Goal: Task Accomplishment & Management: Manage account settings

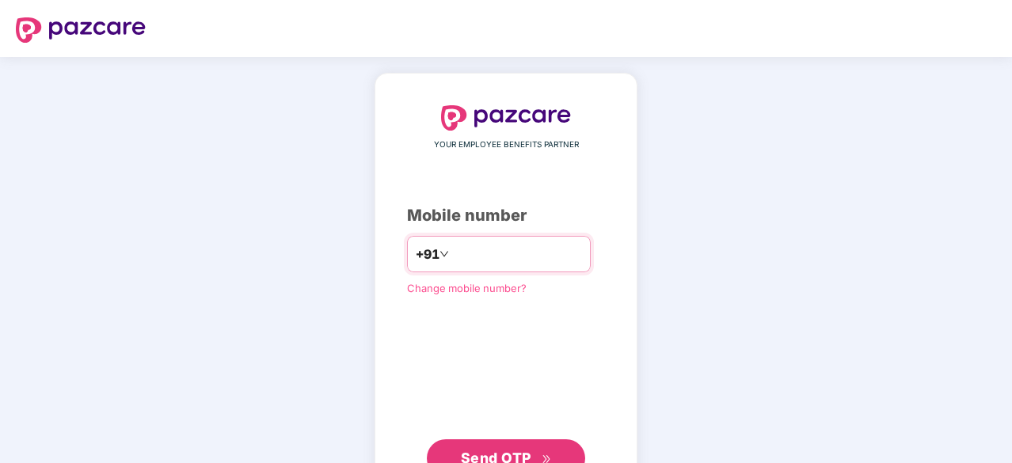
click at [490, 250] on input "number" at bounding box center [517, 254] width 130 height 25
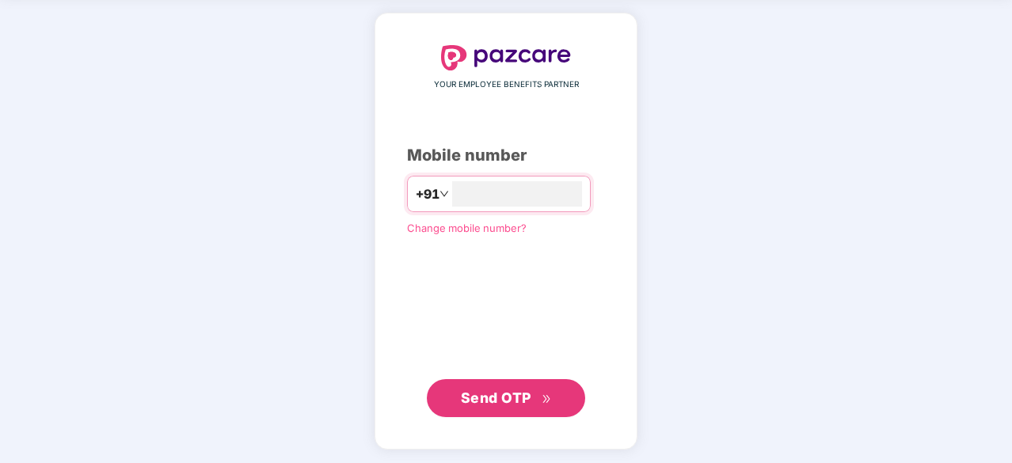
type input "**********"
click at [501, 397] on span "Send OTP" at bounding box center [496, 399] width 70 height 17
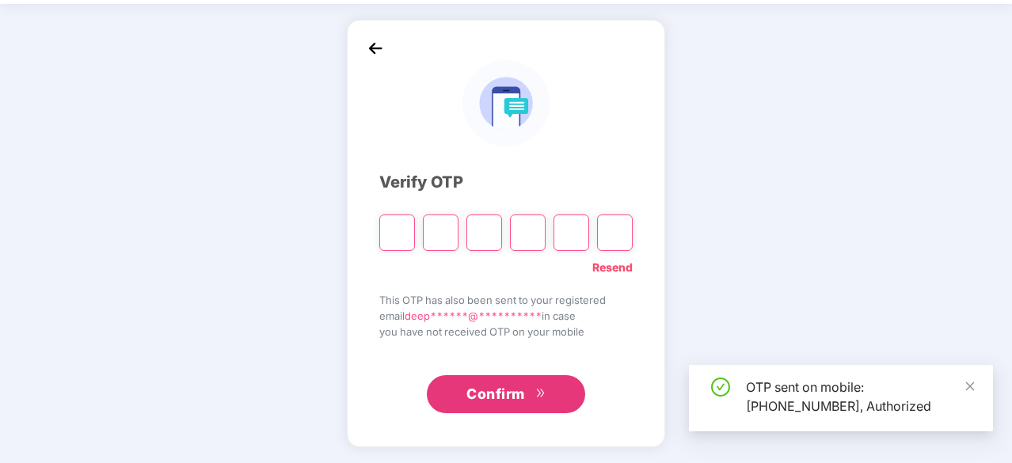
scroll to position [52, 0]
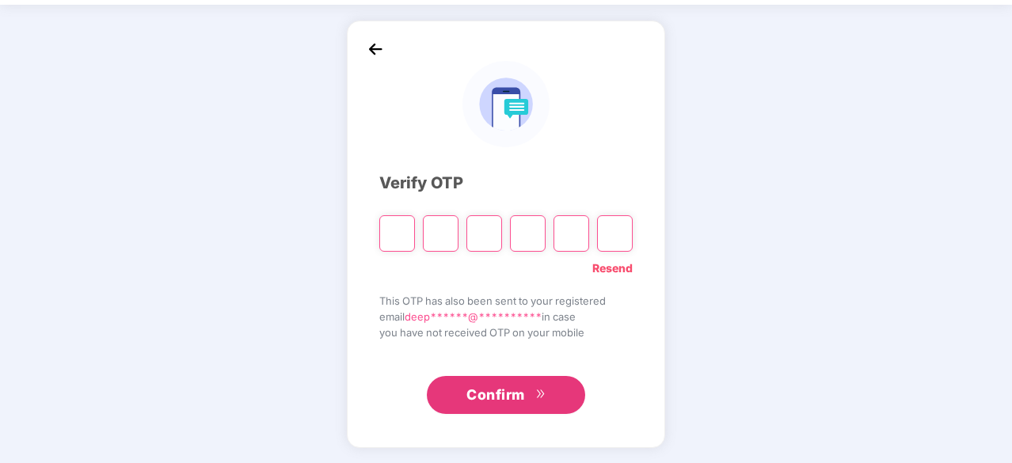
type input "*"
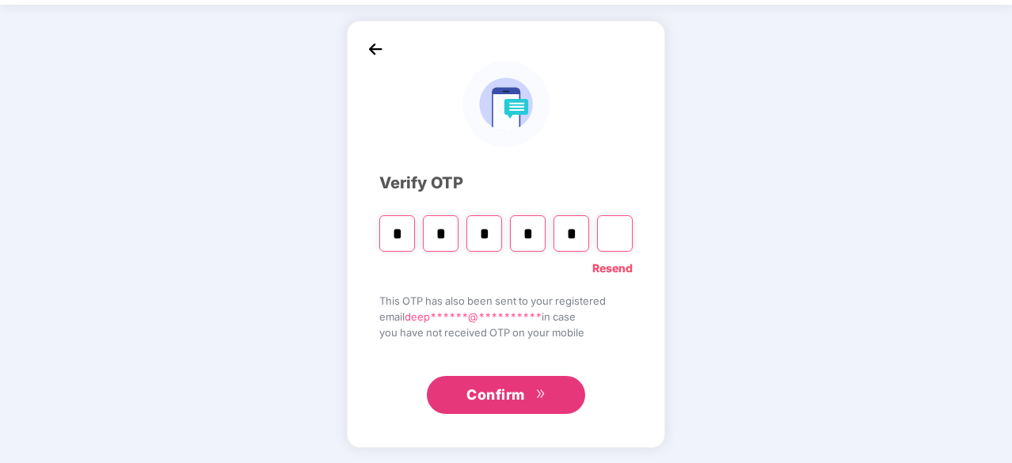
type input "*"
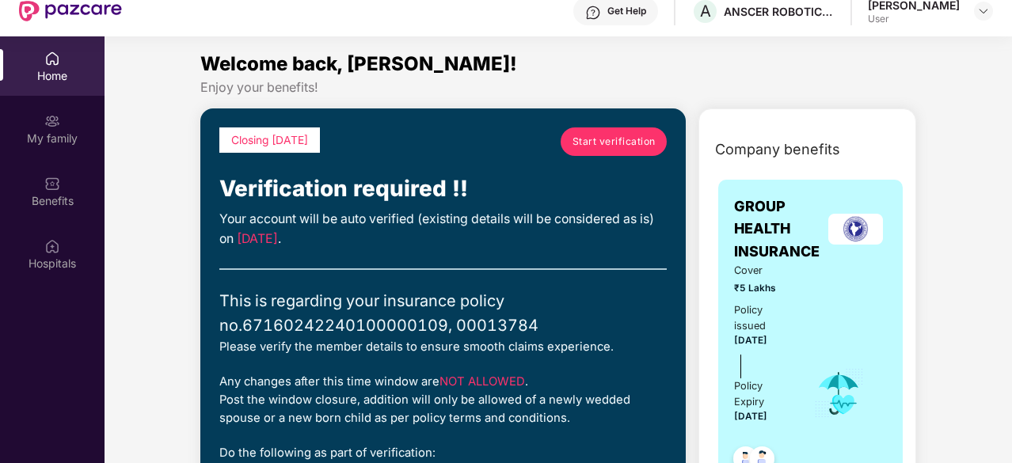
click at [268, 149] on div "Closing today" at bounding box center [269, 140] width 101 height 25
click at [62, 182] on div "Benefits" at bounding box center [52, 191] width 105 height 59
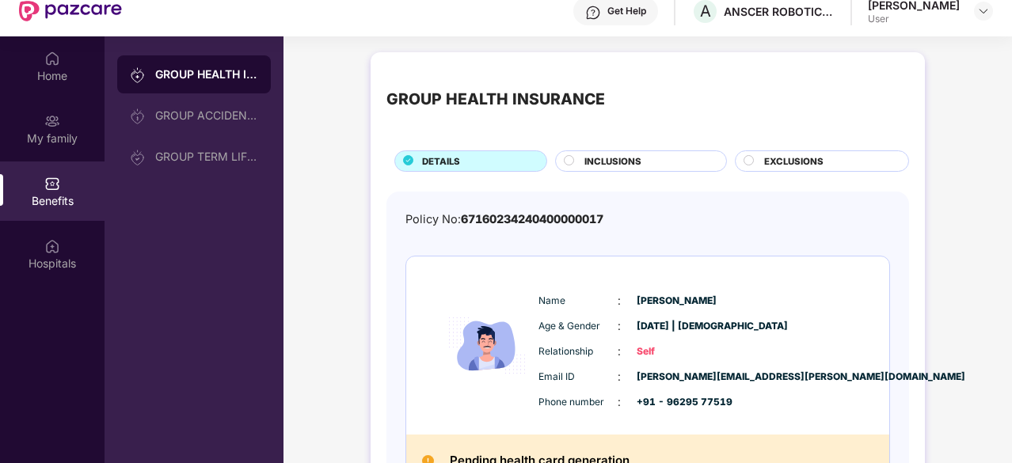
click at [612, 164] on span "INCLUSIONS" at bounding box center [613, 161] width 57 height 14
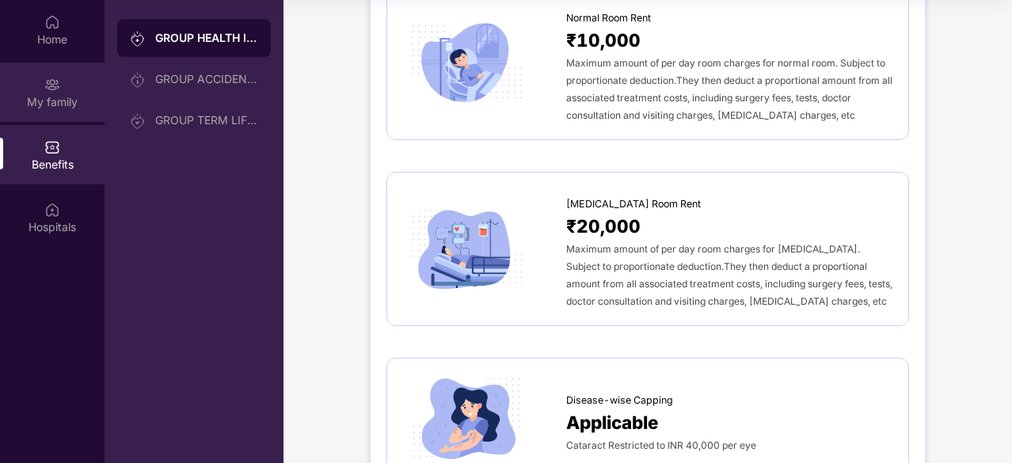
scroll to position [136, 0]
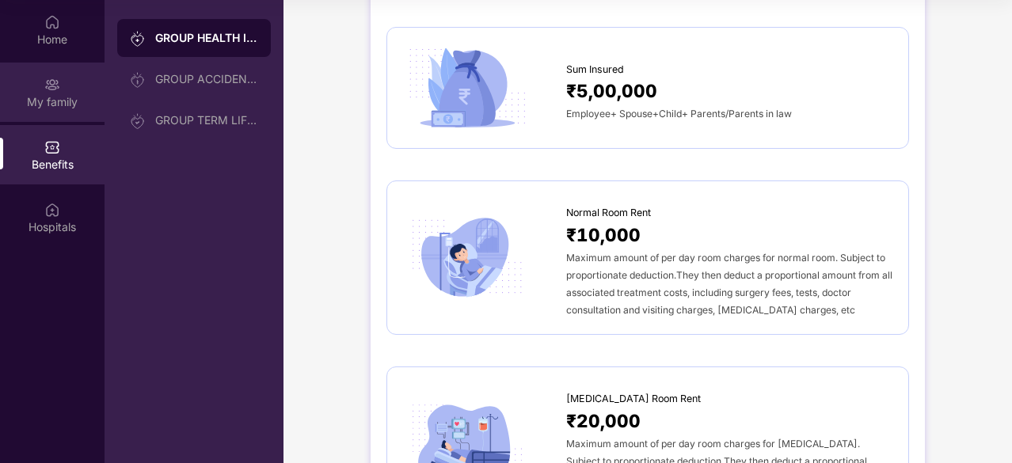
click at [53, 99] on div "My family" at bounding box center [52, 102] width 105 height 16
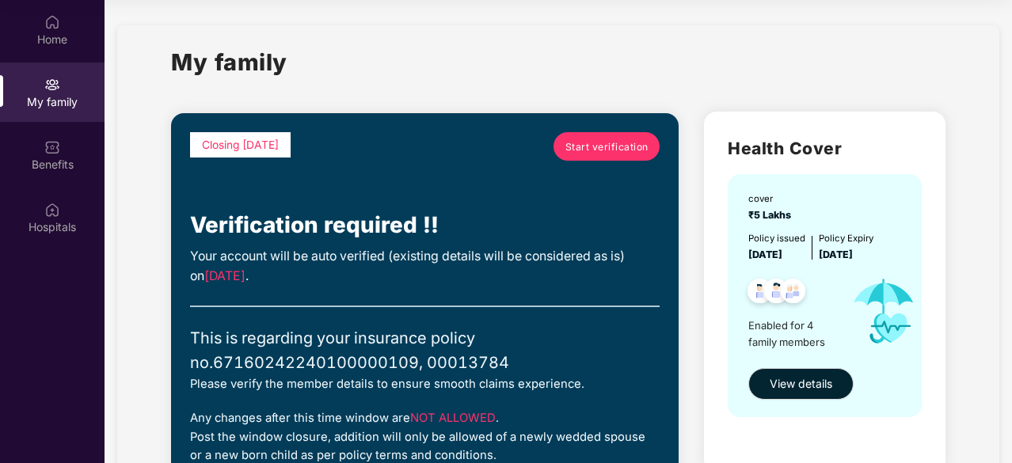
click at [588, 143] on span "Start verification" at bounding box center [607, 146] width 83 height 15
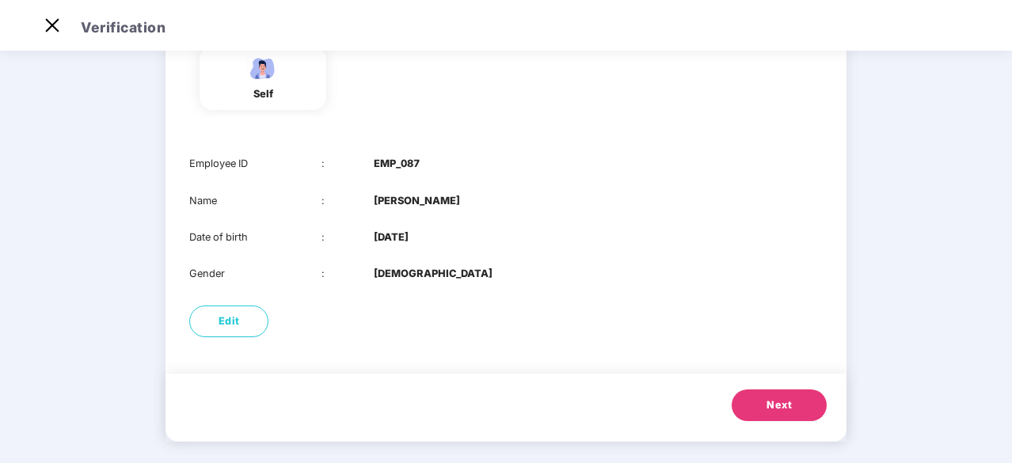
scroll to position [161, 0]
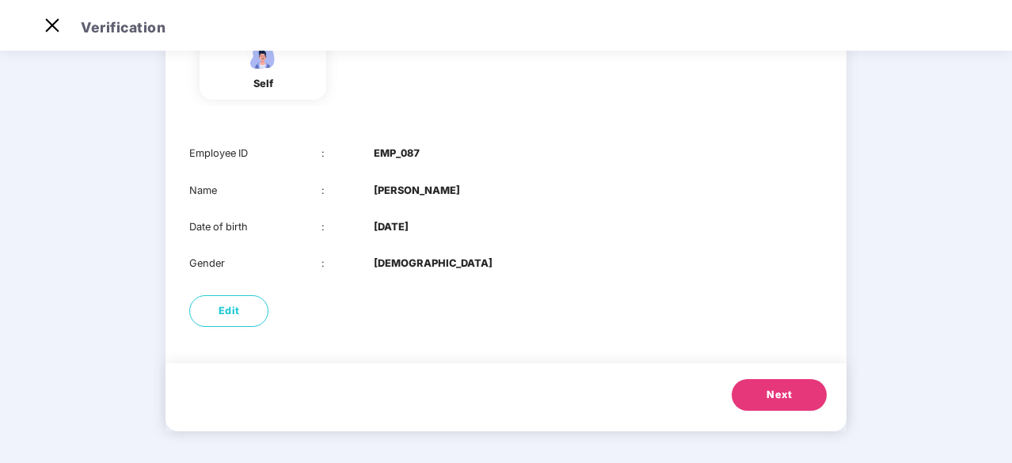
click at [767, 394] on span "Next" at bounding box center [779, 395] width 25 height 16
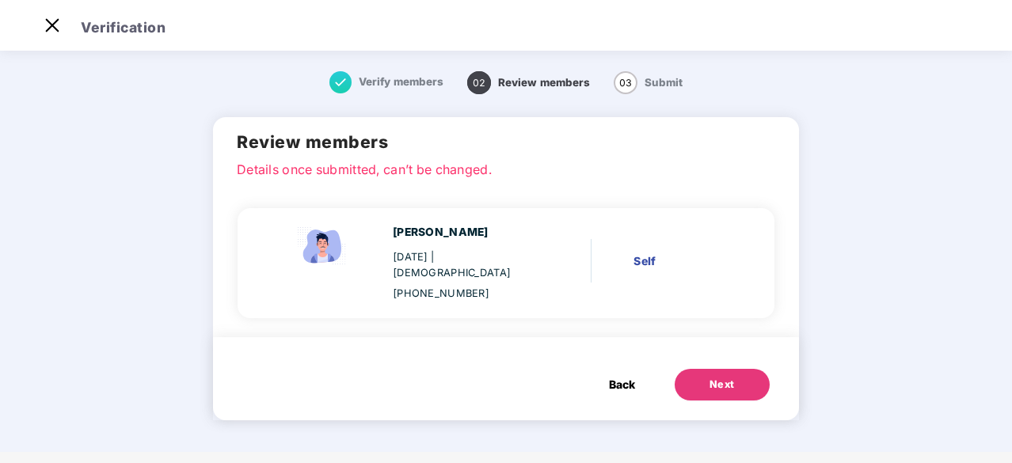
click at [713, 377] on div "Next" at bounding box center [722, 385] width 25 height 16
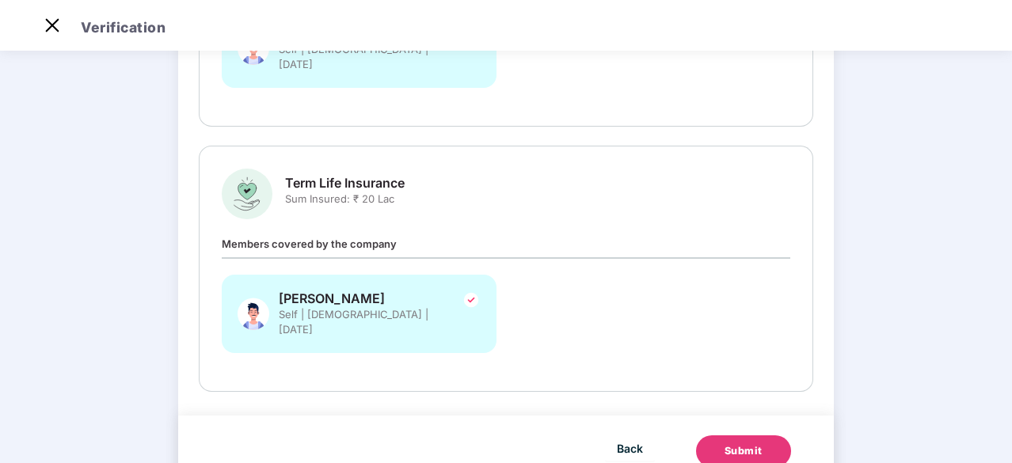
scroll to position [379, 0]
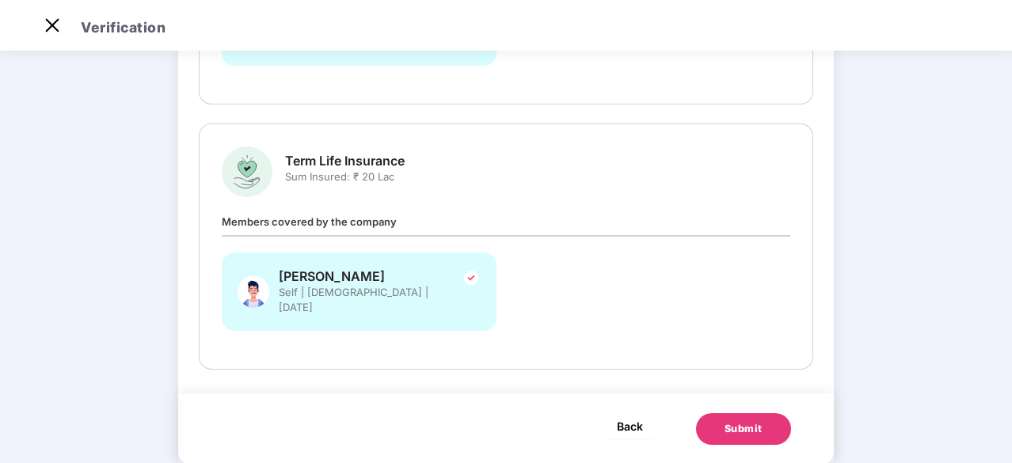
click at [634, 417] on span "Back" at bounding box center [630, 427] width 26 height 20
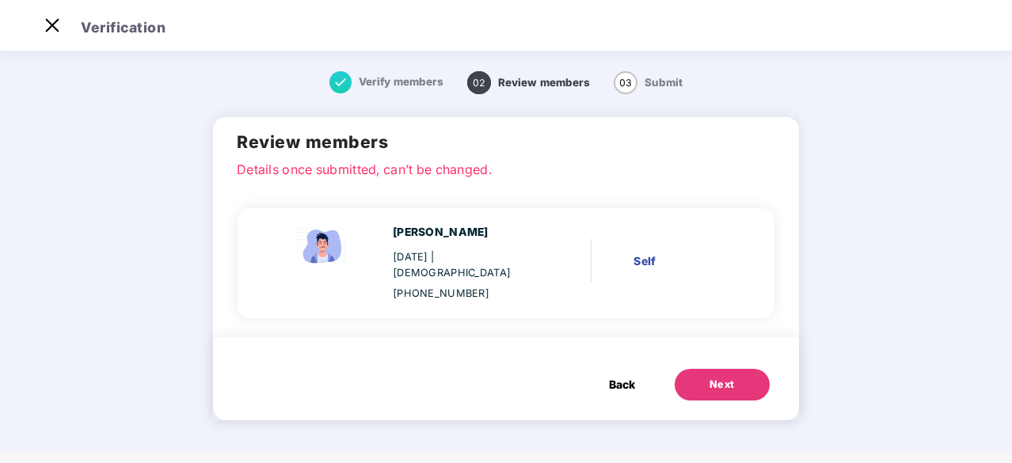
scroll to position [0, 0]
click at [621, 376] on span "Back" at bounding box center [622, 384] width 26 height 17
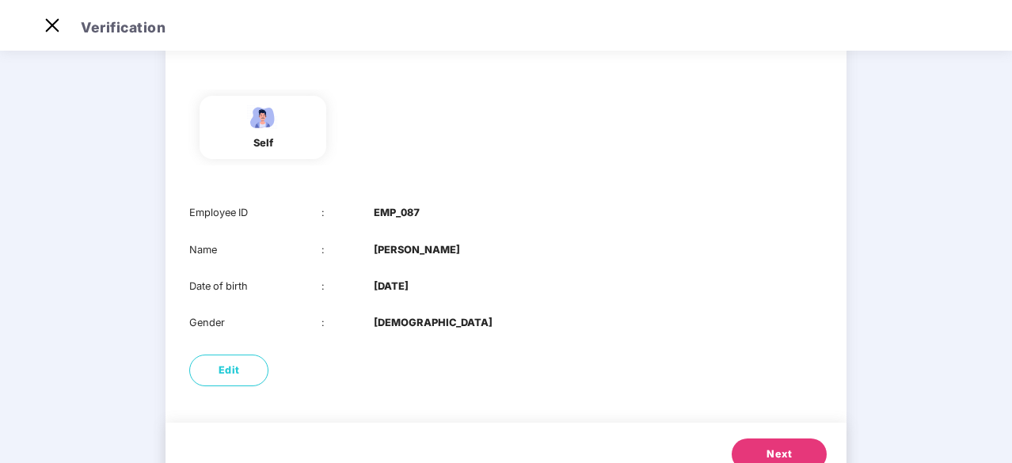
scroll to position [161, 0]
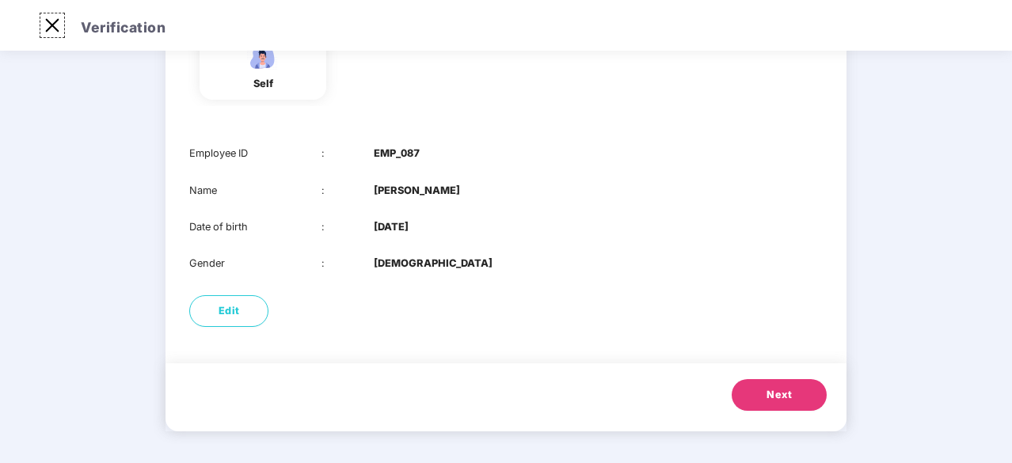
click at [55, 22] on img at bounding box center [52, 25] width 25 height 25
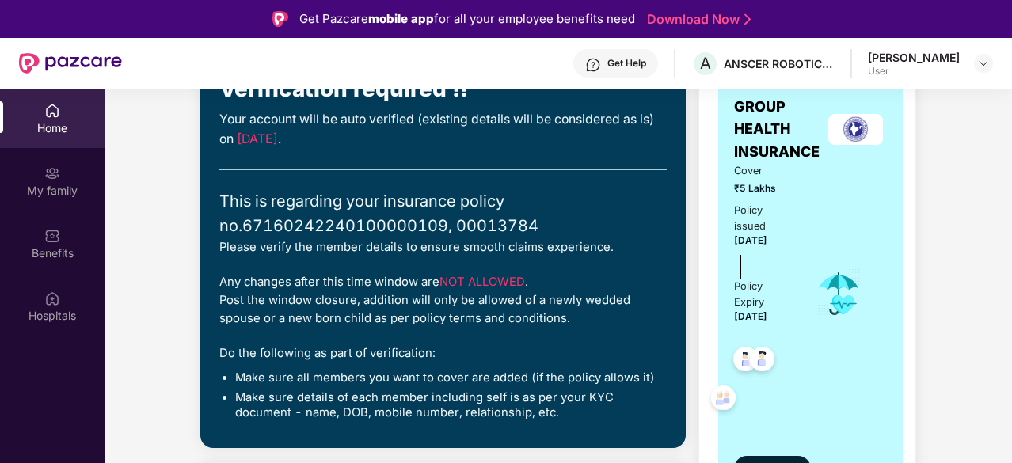
scroll to position [158, 0]
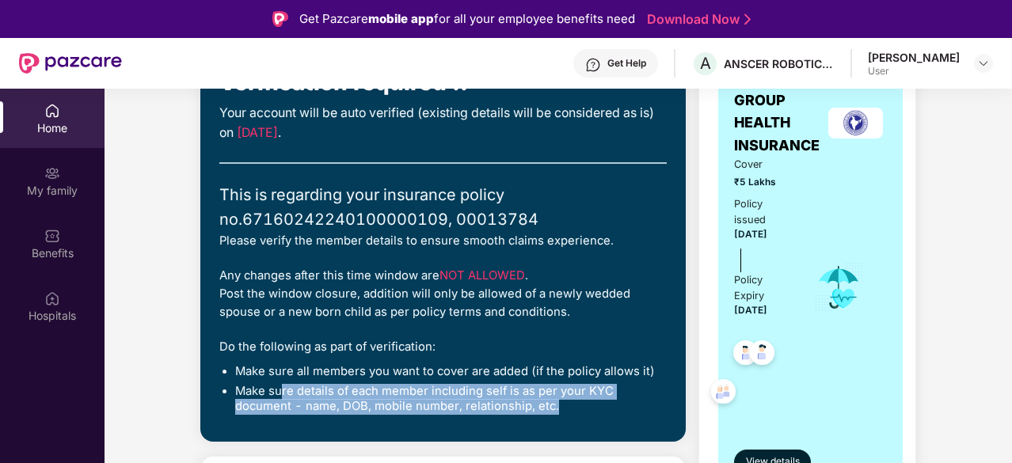
drag, startPoint x: 280, startPoint y: 397, endPoint x: 556, endPoint y: 401, distance: 275.7
click at [556, 401] on li "Make sure details of each member including self is as per your KYC document - n…" at bounding box center [451, 399] width 432 height 31
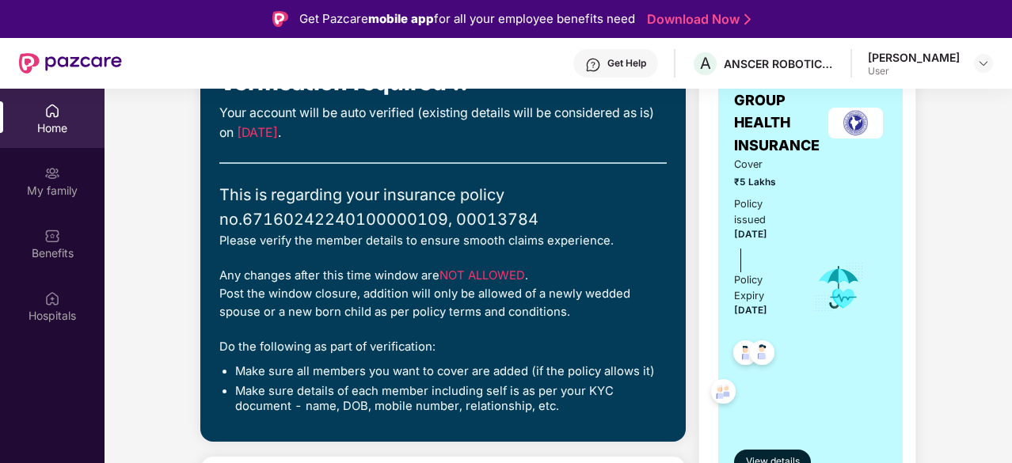
click at [476, 370] on li "Make sure all members you want to cover are added (if the policy allows it)" at bounding box center [451, 372] width 432 height 16
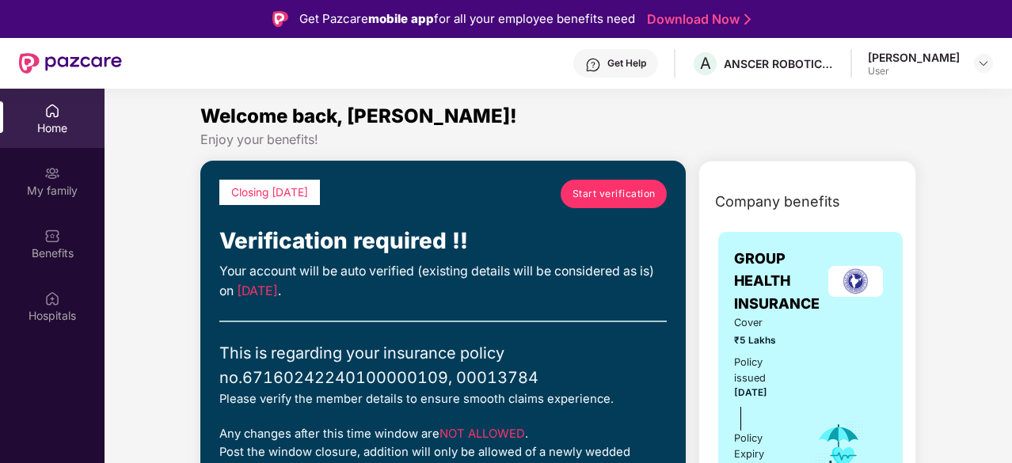
click at [595, 204] on link "Start verification" at bounding box center [614, 194] width 106 height 29
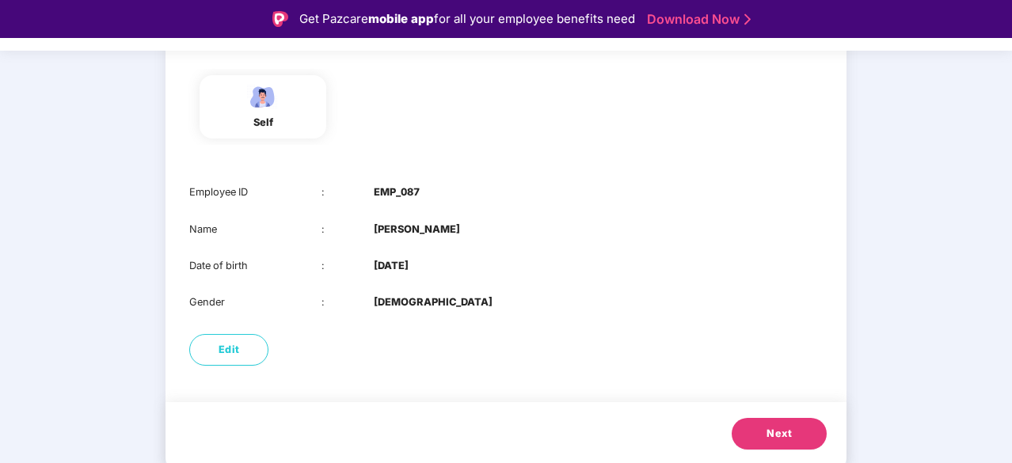
scroll to position [161, 0]
click at [757, 429] on button "Next" at bounding box center [779, 433] width 95 height 32
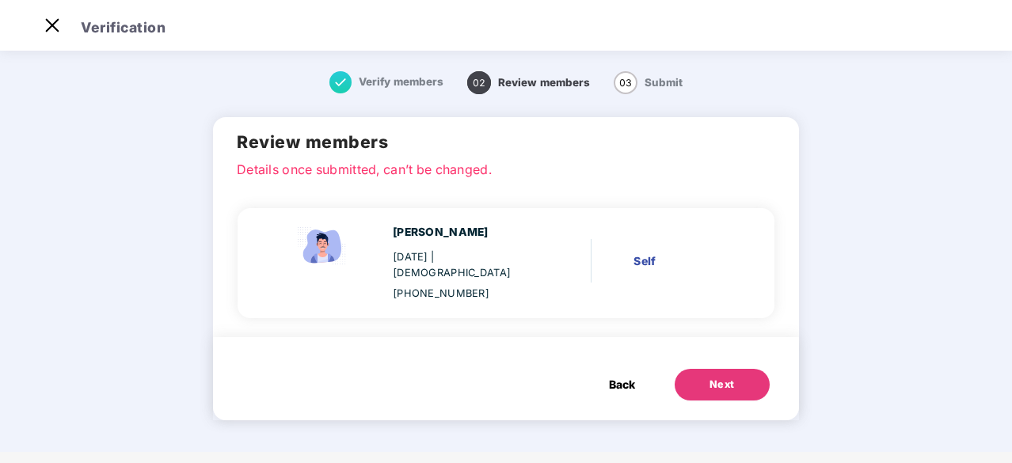
scroll to position [0, 0]
click at [708, 369] on button "Next" at bounding box center [722, 385] width 95 height 32
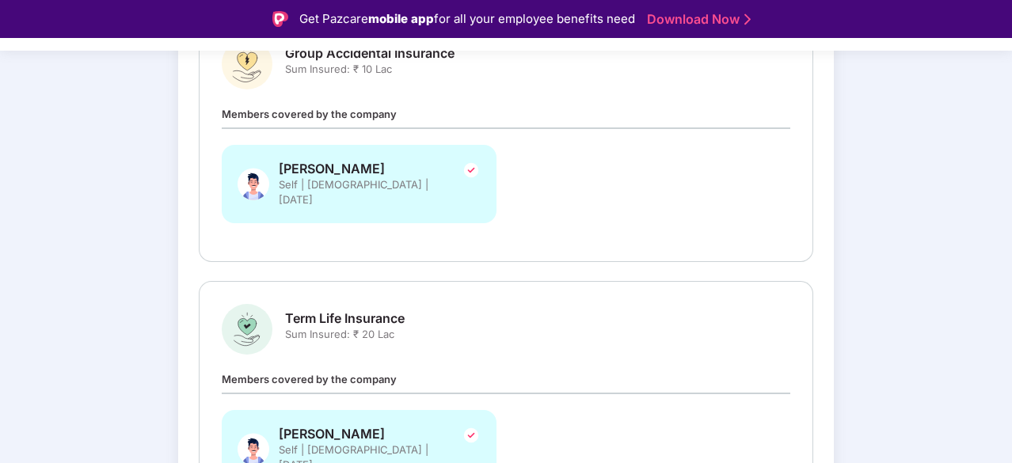
scroll to position [379, 0]
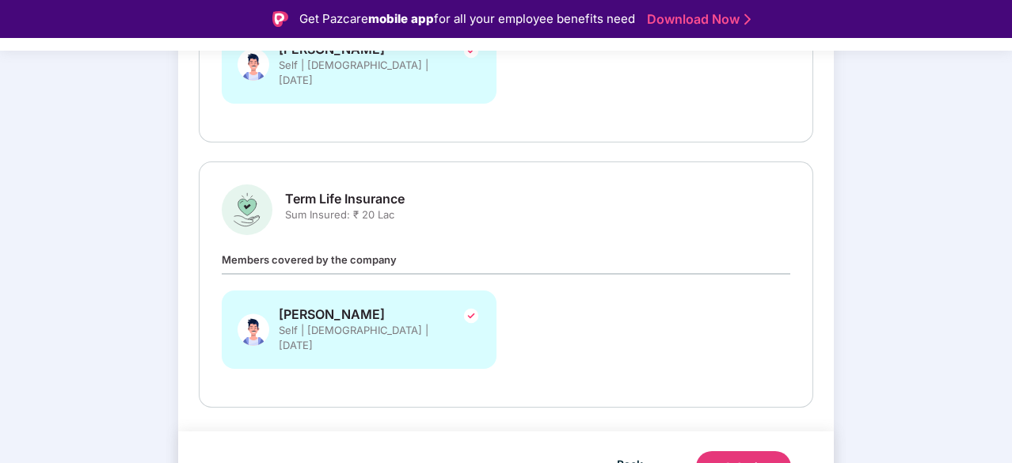
drag, startPoint x: 347, startPoint y: 193, endPoint x: 356, endPoint y: 196, distance: 9.8
click at [347, 208] on span "Sum Insured: ₹ 20 Lac" at bounding box center [345, 215] width 120 height 15
click at [726, 459] on div "Submit" at bounding box center [744, 467] width 38 height 16
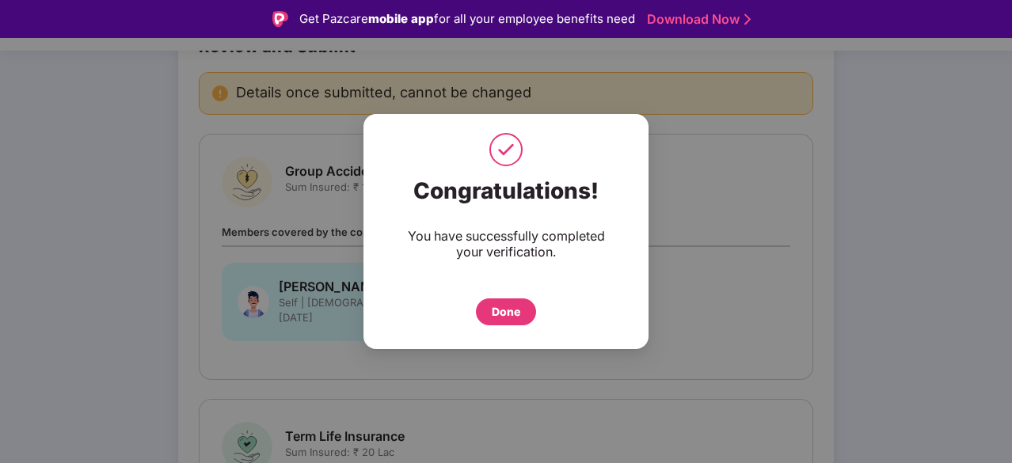
click at [497, 308] on div "Done" at bounding box center [506, 311] width 29 height 17
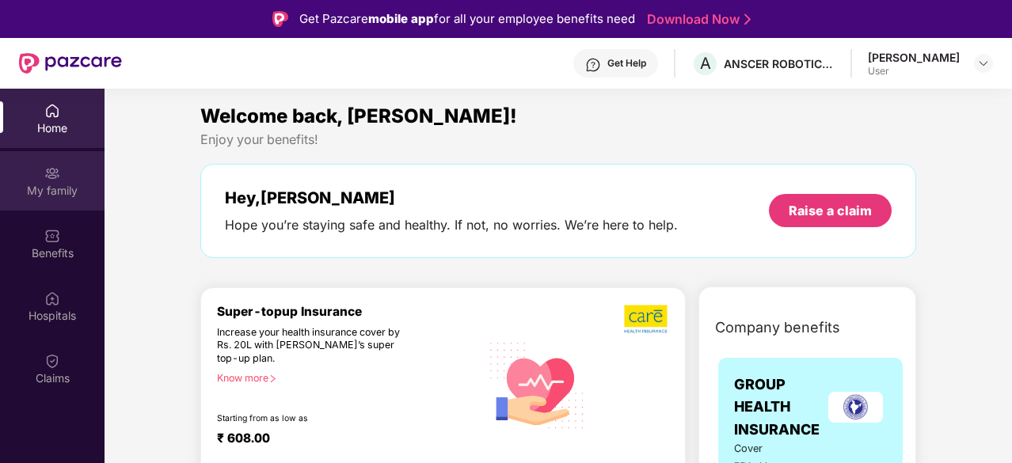
click at [41, 192] on div "My family" at bounding box center [52, 191] width 105 height 16
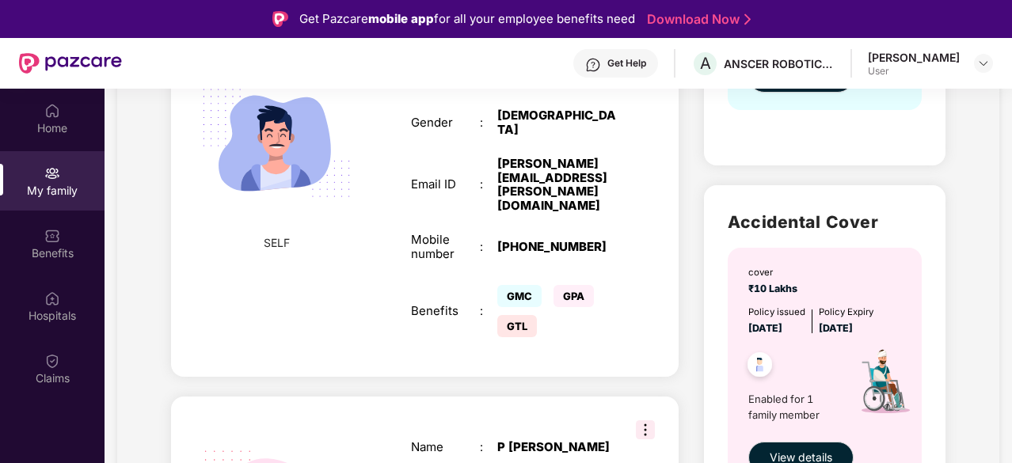
scroll to position [475, 0]
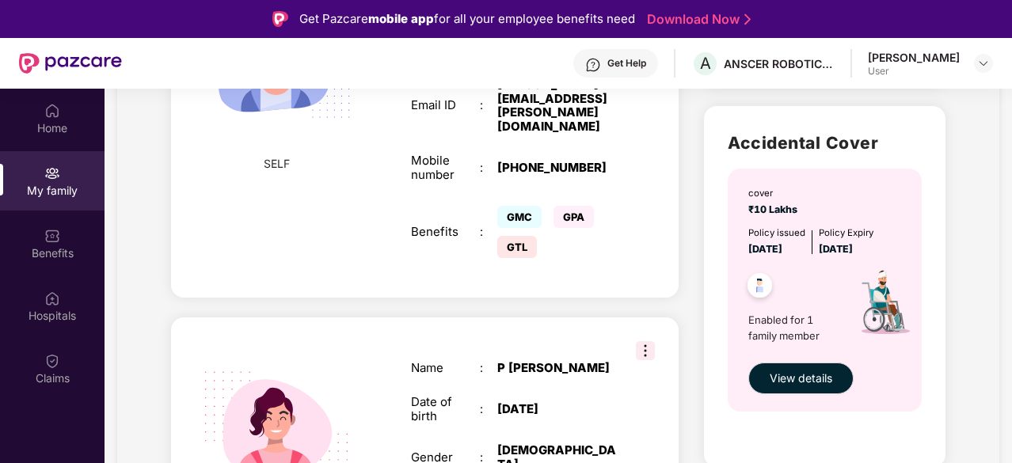
click at [650, 341] on img at bounding box center [645, 350] width 19 height 19
click at [571, 318] on div "SPOUSE Name : [PERSON_NAME] Date of birth : [DEMOGRAPHIC_DATA] Gender : [DEMOGR…" at bounding box center [425, 442] width 508 height 248
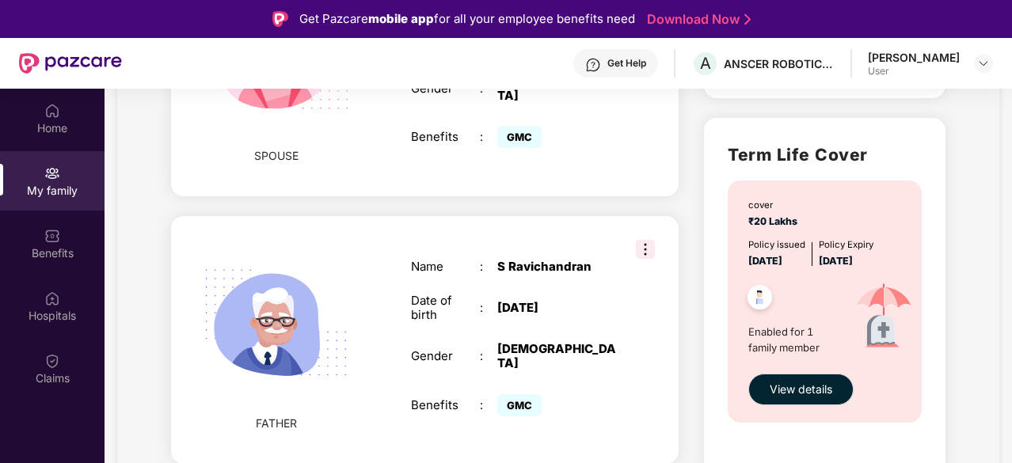
scroll to position [871, 0]
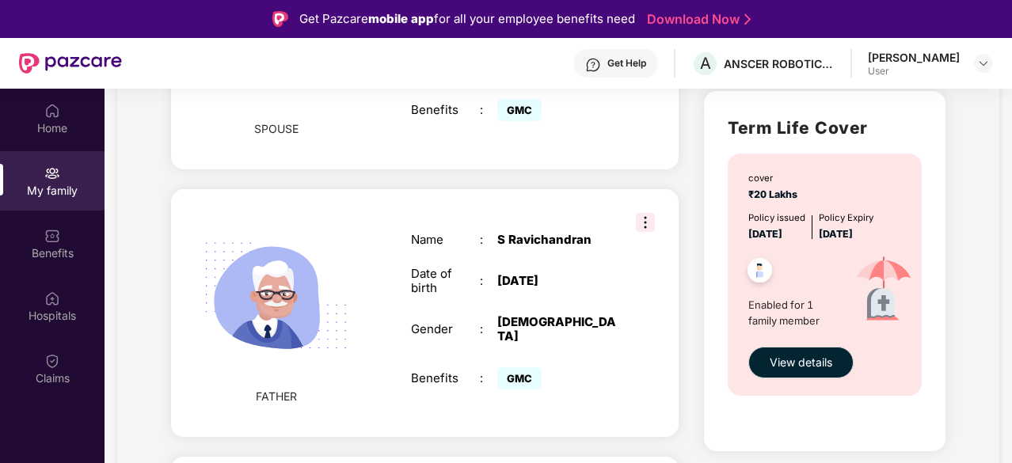
click at [650, 213] on img at bounding box center [645, 222] width 19 height 19
click at [564, 189] on div "FATHER Name : [PERSON_NAME] Date of birth : [DEMOGRAPHIC_DATA] Gender : [DEMOGR…" at bounding box center [425, 313] width 508 height 248
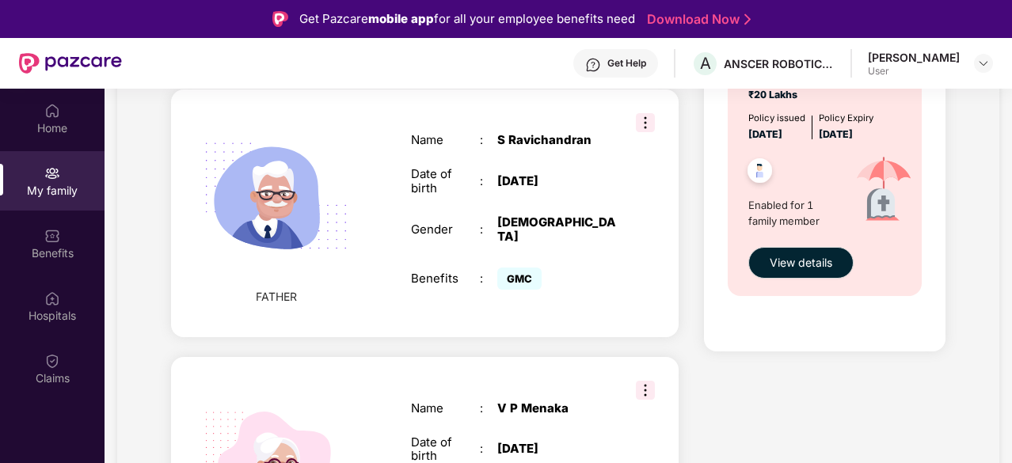
scroll to position [1046, 0]
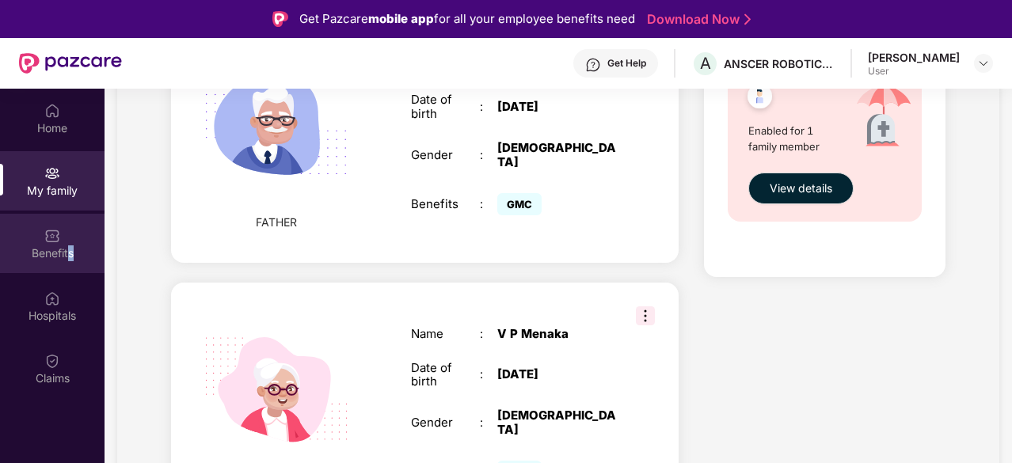
click at [71, 248] on div "Benefits" at bounding box center [52, 254] width 105 height 16
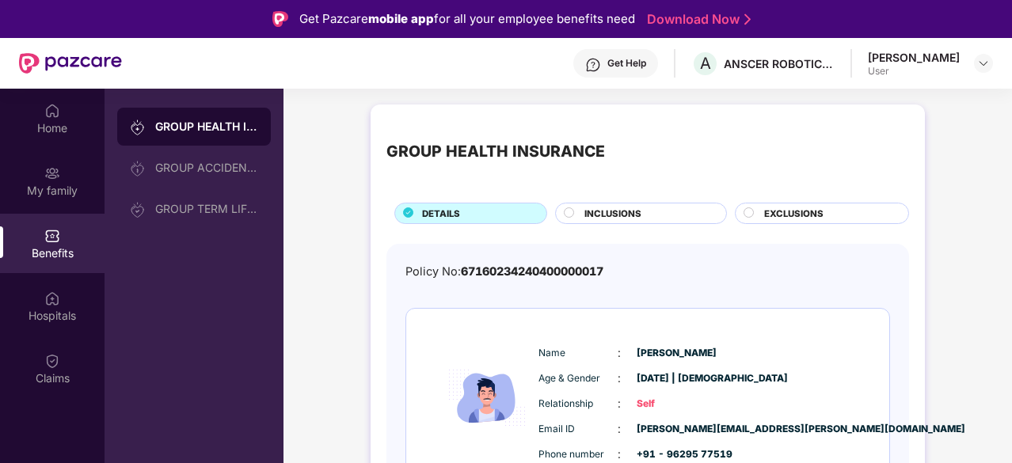
click at [643, 210] on div "INCLUSIONS" at bounding box center [648, 215] width 142 height 17
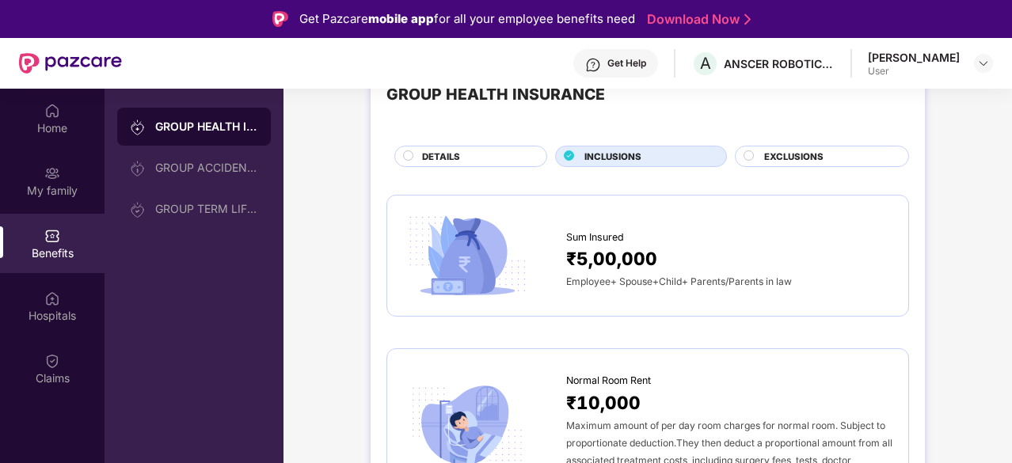
scroll to position [79, 0]
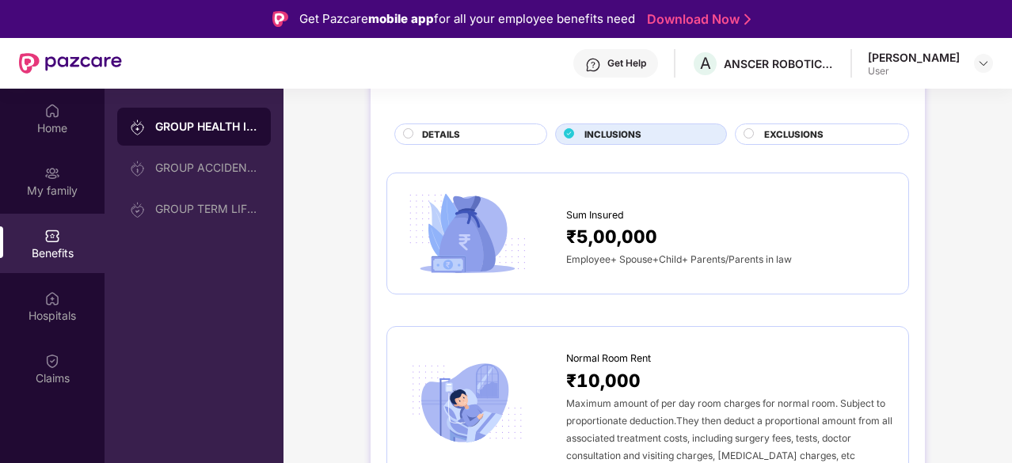
click at [773, 134] on span "EXCLUSIONS" at bounding box center [793, 135] width 59 height 14
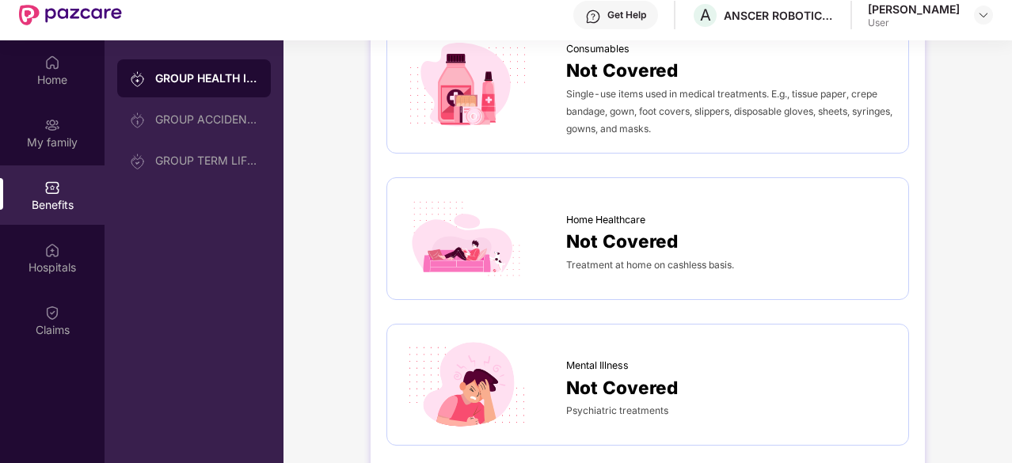
scroll to position [89, 0]
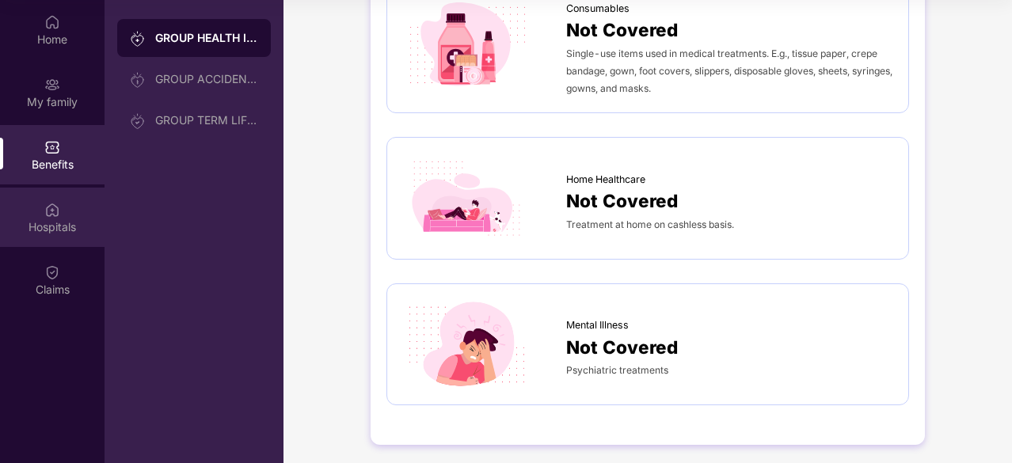
click at [54, 202] on img at bounding box center [52, 210] width 16 height 16
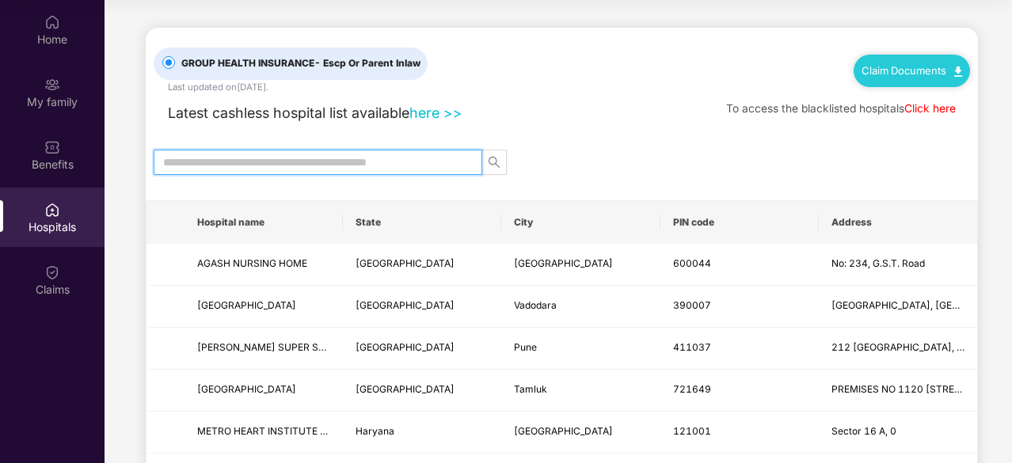
click at [379, 162] on input "text" at bounding box center [311, 162] width 297 height 17
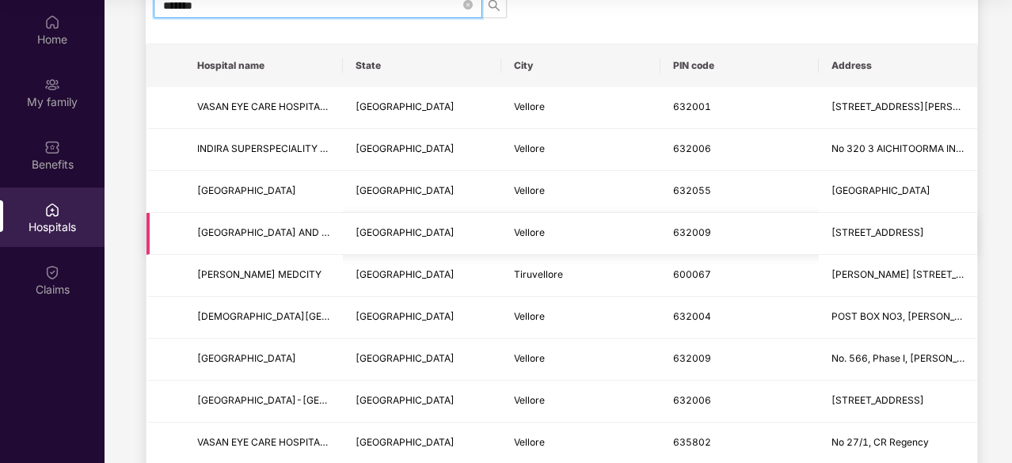
scroll to position [158, 0]
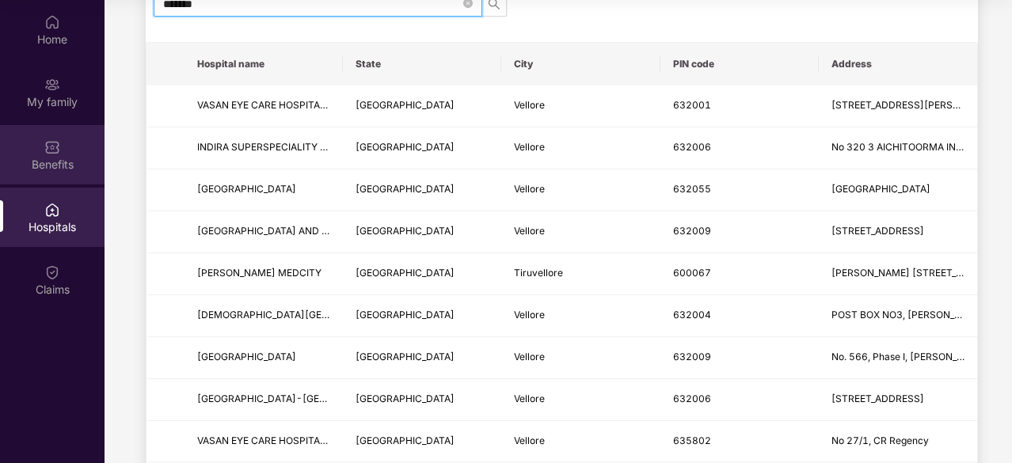
type input "*******"
click at [64, 162] on div "Benefits" at bounding box center [52, 165] width 105 height 16
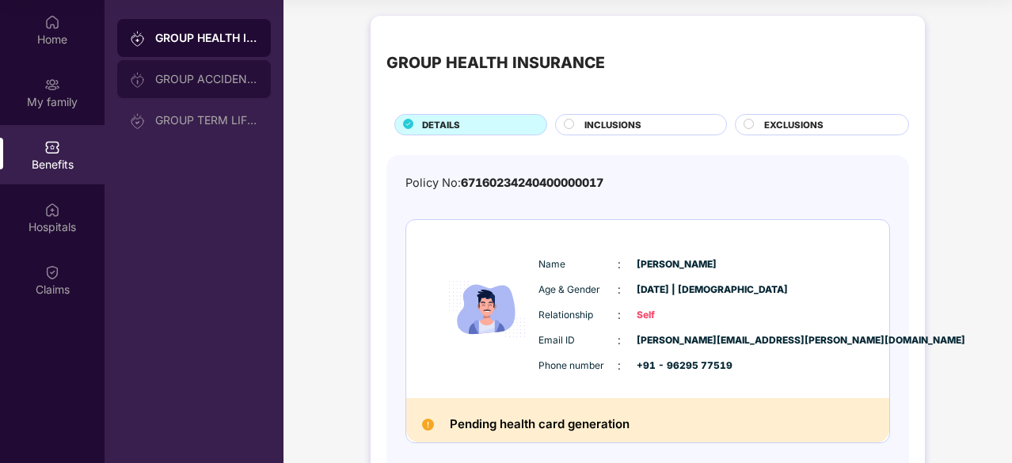
click at [199, 83] on div "GROUP ACCIDENTAL INSURANCE" at bounding box center [206, 79] width 103 height 13
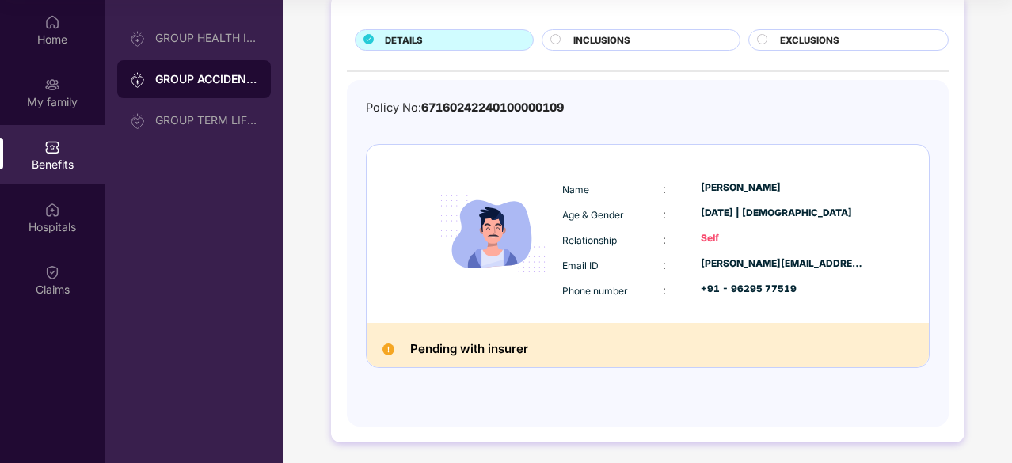
scroll to position [90, 0]
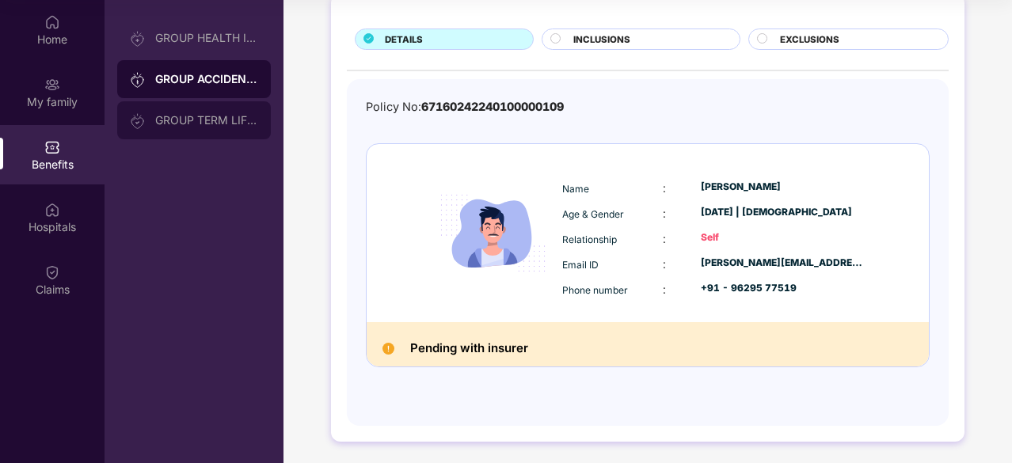
click at [231, 120] on div "GROUP TERM LIFE INSURANCE" at bounding box center [206, 120] width 103 height 13
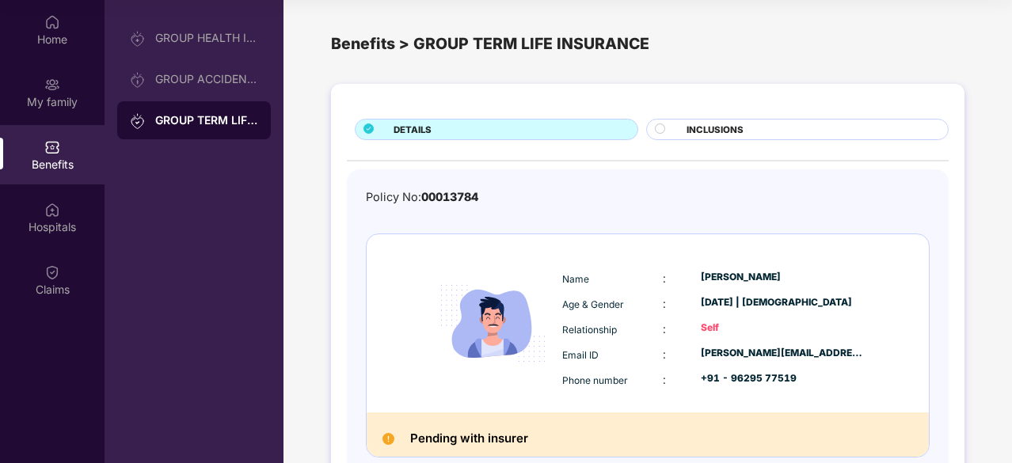
click at [684, 120] on div "INCLUSIONS" at bounding box center [797, 129] width 303 height 21
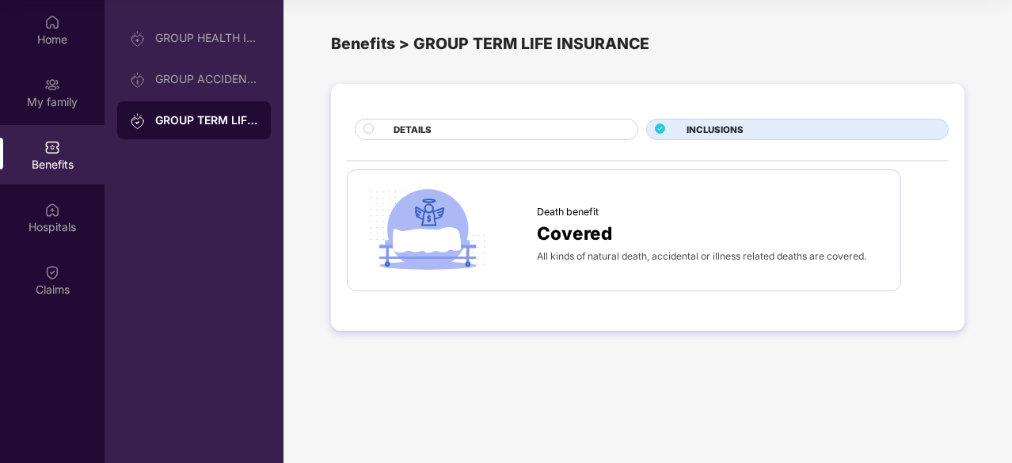
click at [431, 113] on div "DETAILS INCLUSIONS Death benefit Covered All kinds of natural death, accidental…" at bounding box center [648, 208] width 634 height 248
click at [434, 134] on div "DETAILS" at bounding box center [508, 131] width 244 height 17
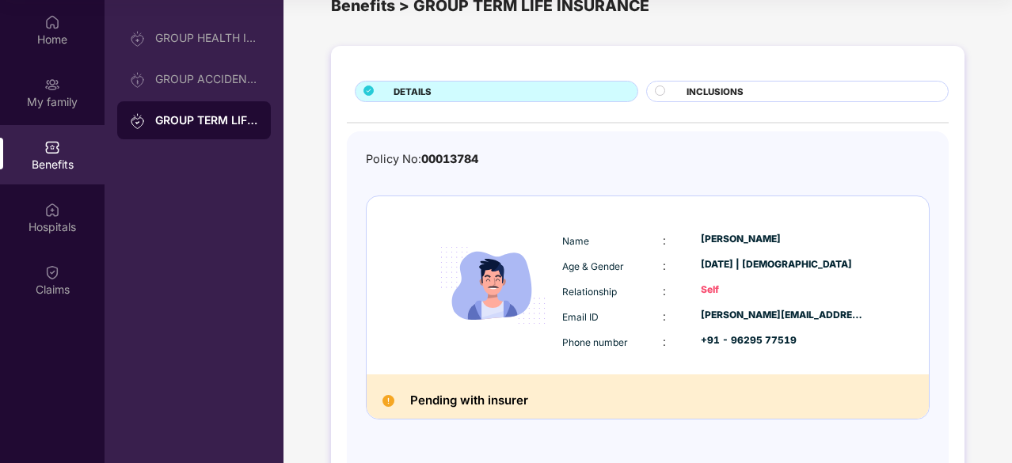
scroll to position [90, 0]
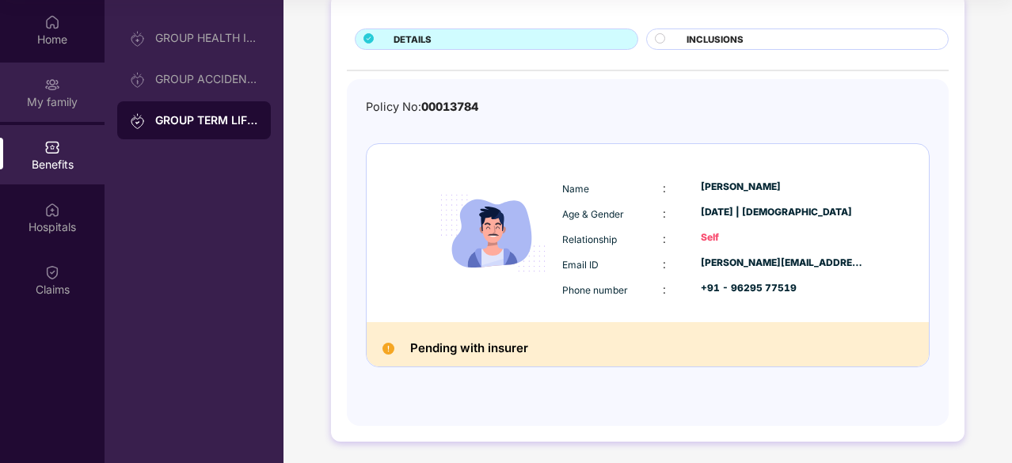
click at [67, 91] on div "My family" at bounding box center [52, 92] width 105 height 59
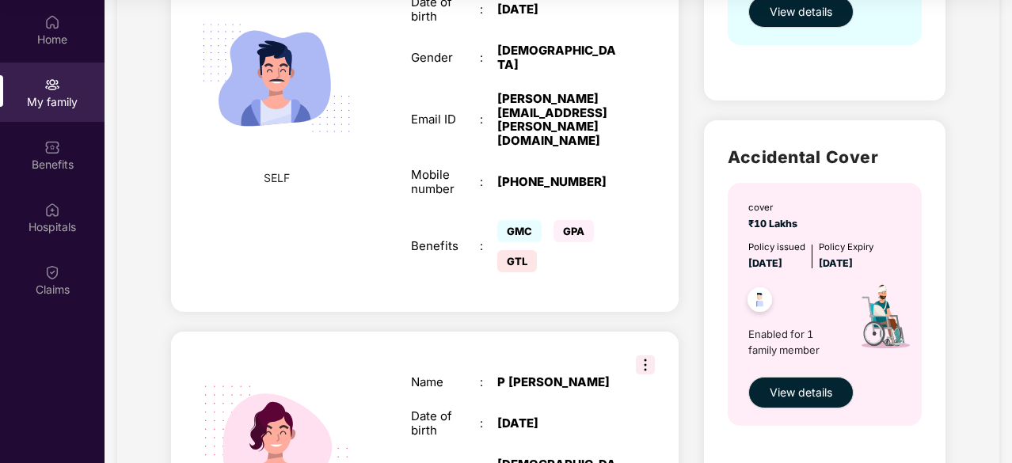
scroll to position [475, 0]
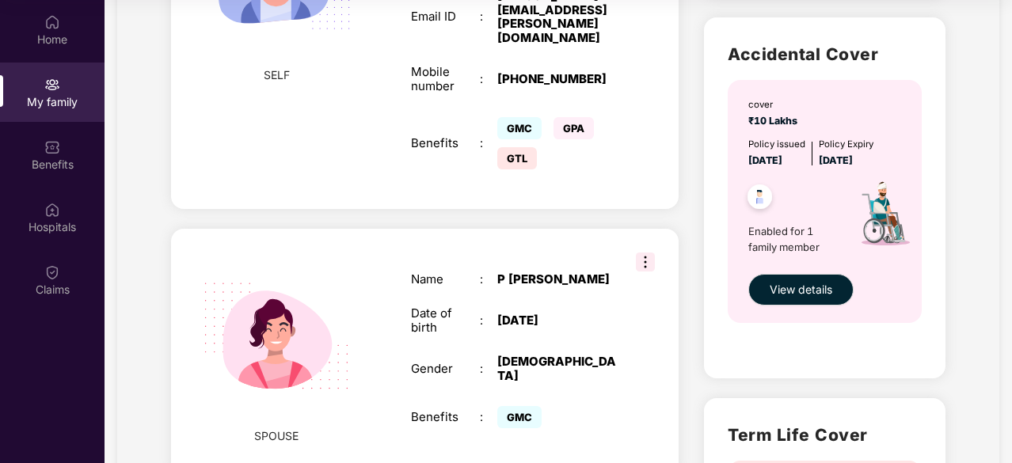
click at [642, 253] on img at bounding box center [645, 262] width 19 height 19
click at [561, 229] on div "SPOUSE Name : [PERSON_NAME] Date of birth : [DEMOGRAPHIC_DATA] Gender : [DEMOGR…" at bounding box center [425, 353] width 508 height 248
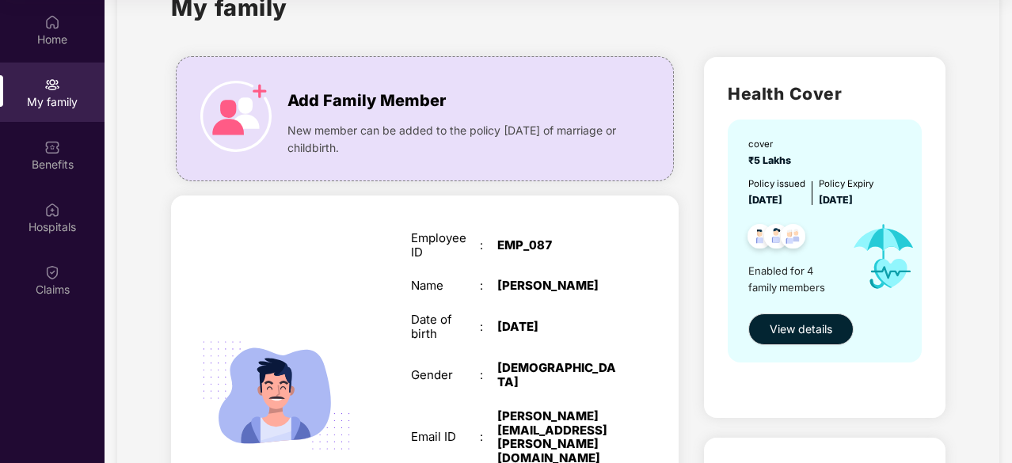
scroll to position [0, 0]
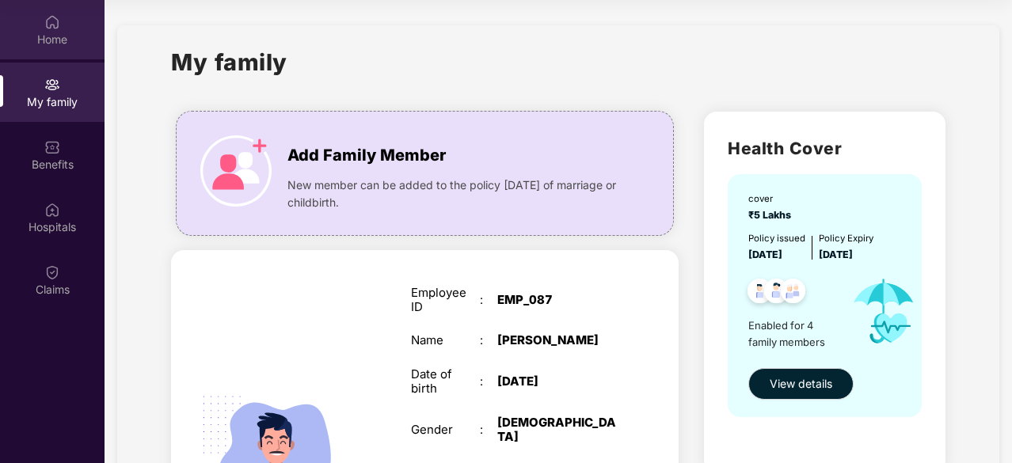
click at [52, 43] on div "Home" at bounding box center [52, 40] width 105 height 16
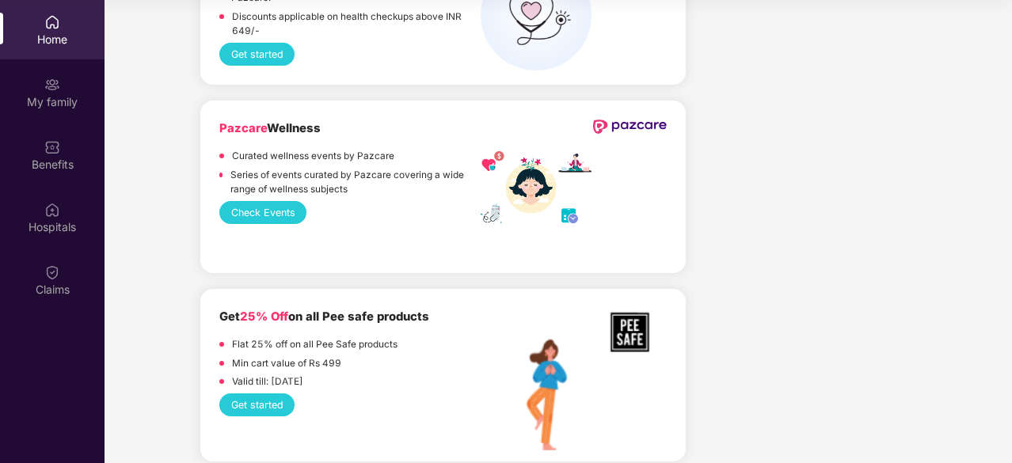
scroll to position [3620, 0]
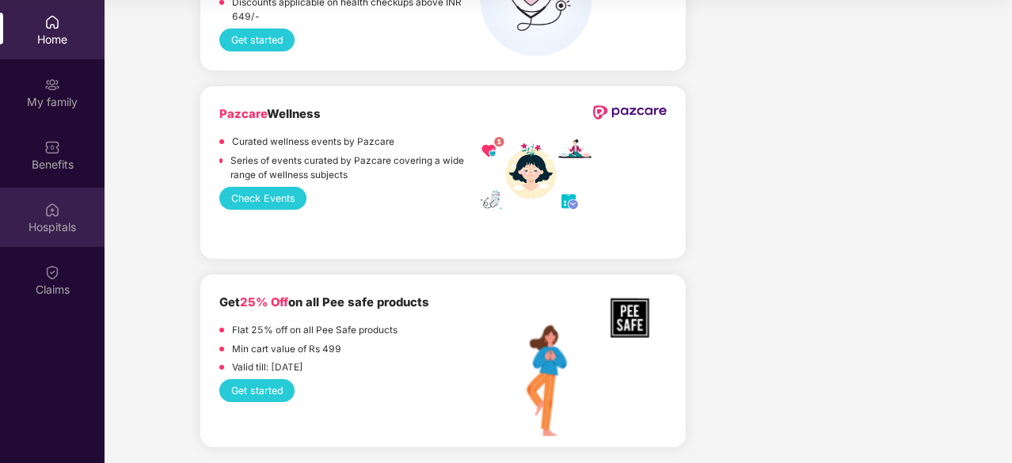
click at [55, 226] on div "Hospitals" at bounding box center [52, 227] width 105 height 16
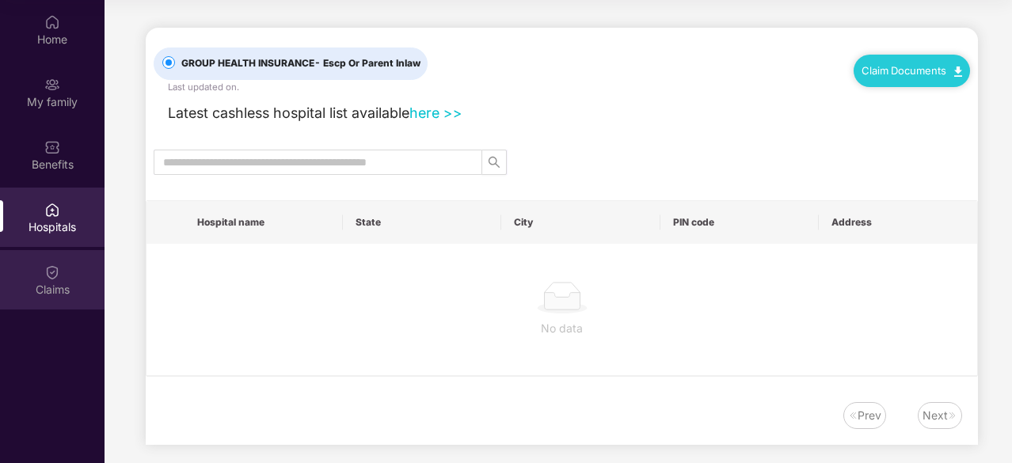
click at [59, 265] on img at bounding box center [52, 273] width 16 height 16
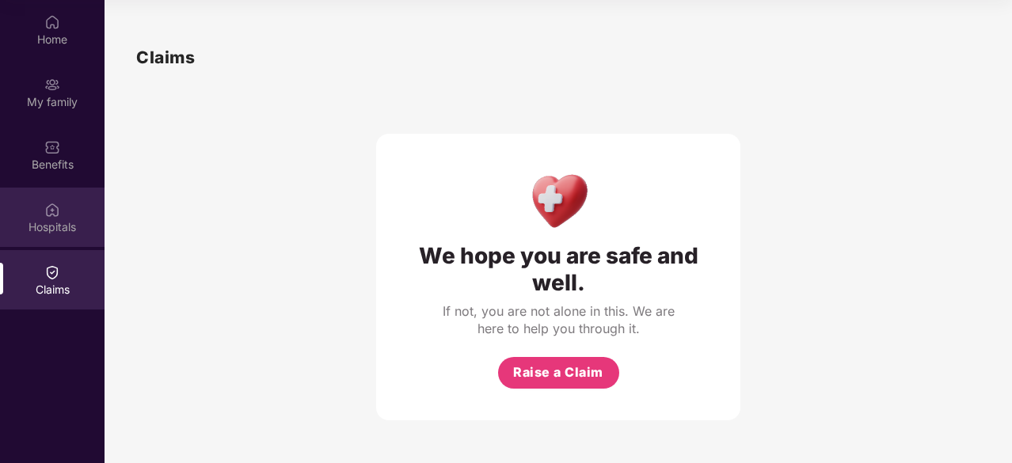
click at [67, 209] on div "Hospitals" at bounding box center [52, 217] width 105 height 59
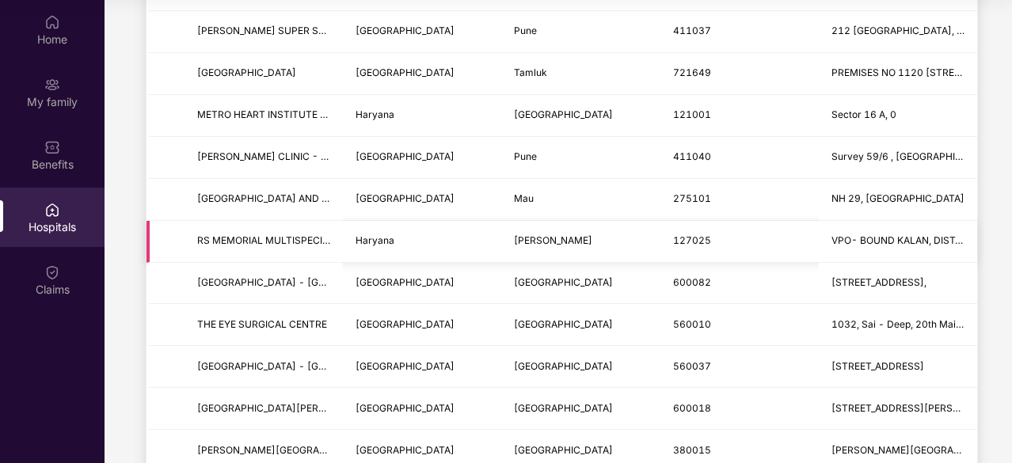
scroll to position [634, 0]
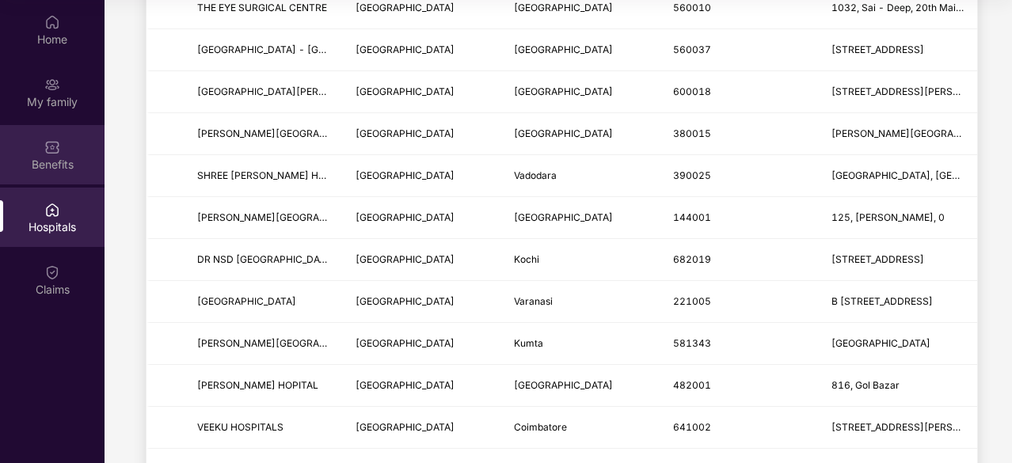
click at [46, 162] on div "Benefits" at bounding box center [52, 165] width 105 height 16
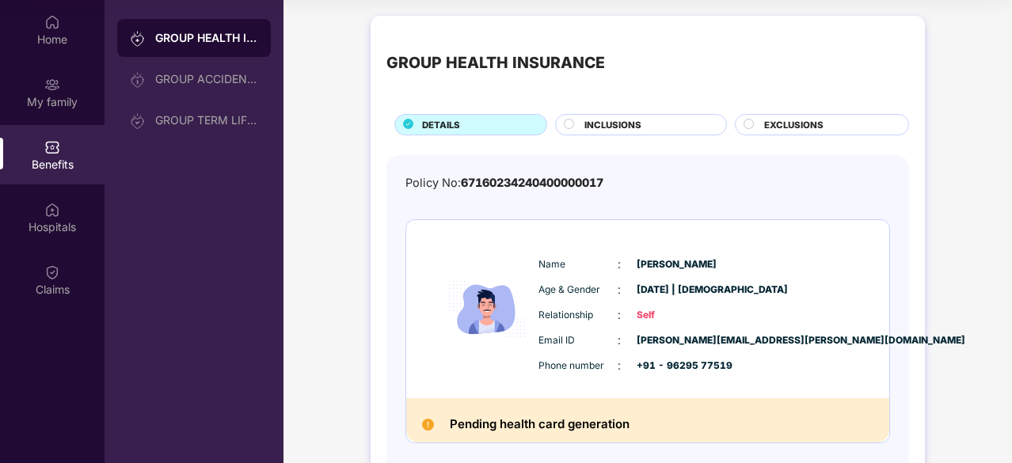
click at [653, 127] on div "INCLUSIONS" at bounding box center [648, 126] width 142 height 17
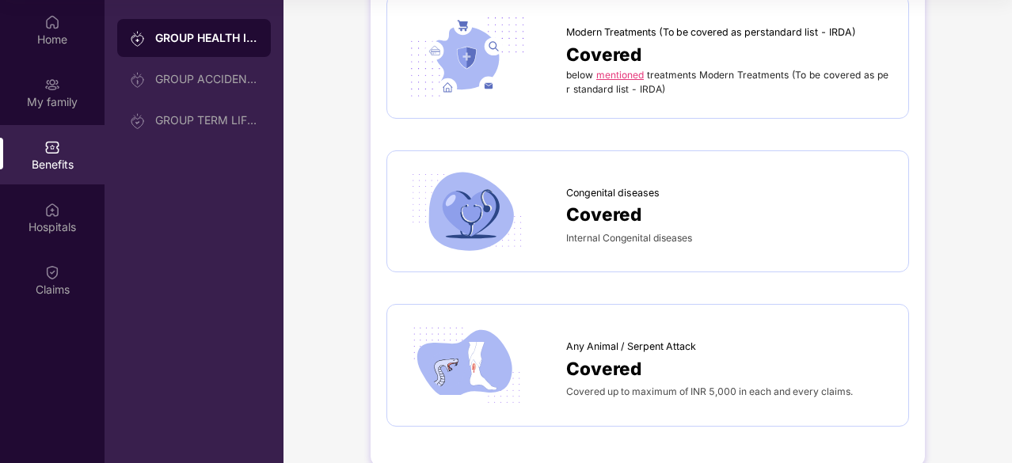
scroll to position [2592, 0]
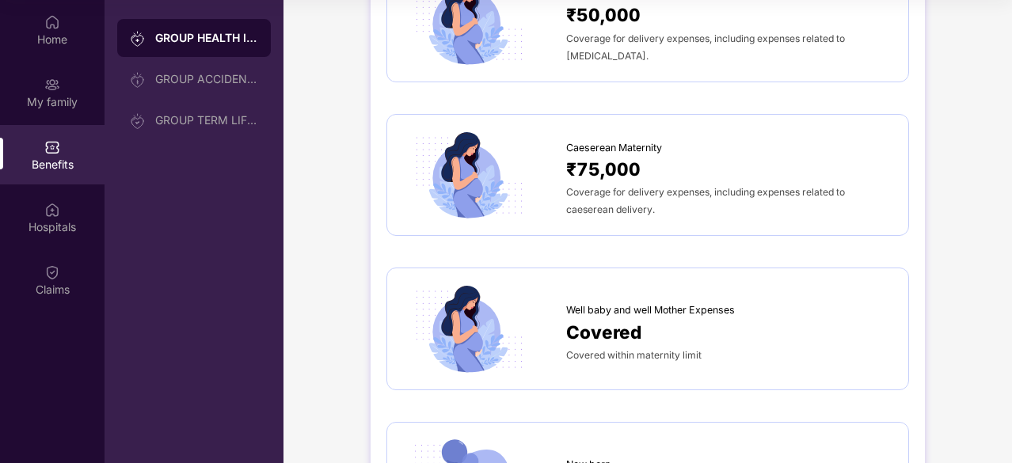
drag, startPoint x: 729, startPoint y: 131, endPoint x: 730, endPoint y: 113, distance: 18.3
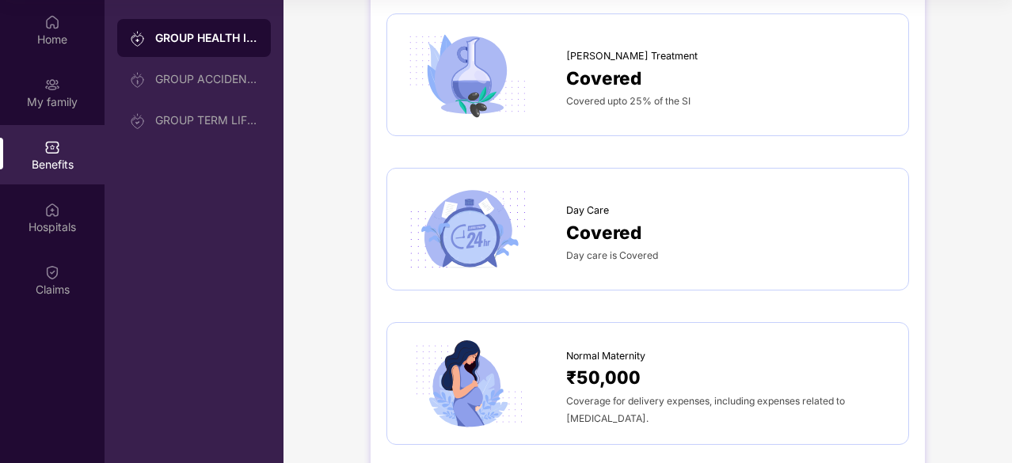
click at [931, 82] on div "GROUP HEALTH INSURANCE DETAILS INCLUSIONS EXCLUSIONS Sum Insured ₹5,00,000 Empl…" at bounding box center [648, 215] width 729 height 3057
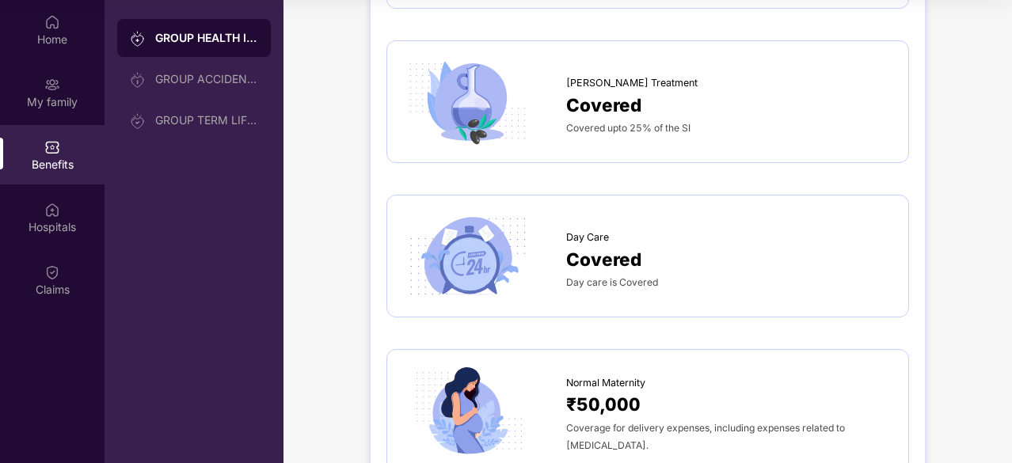
drag, startPoint x: 788, startPoint y: 119, endPoint x: 671, endPoint y: 156, distance: 123.0
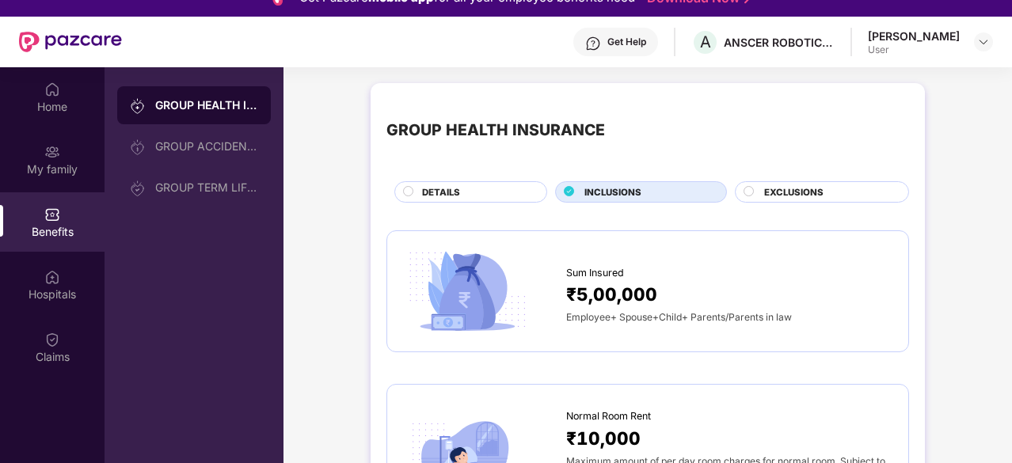
scroll to position [0, 0]
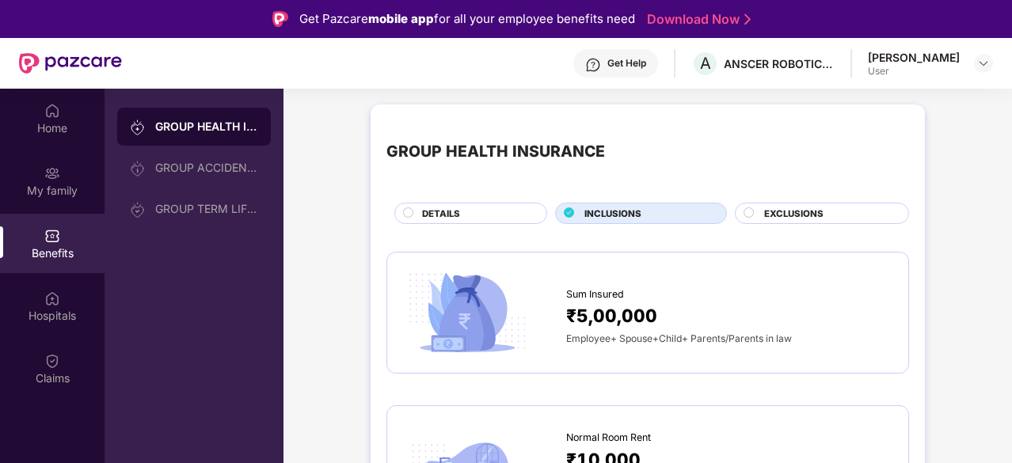
click at [800, 203] on div "EXCLUSIONS" at bounding box center [822, 213] width 174 height 21
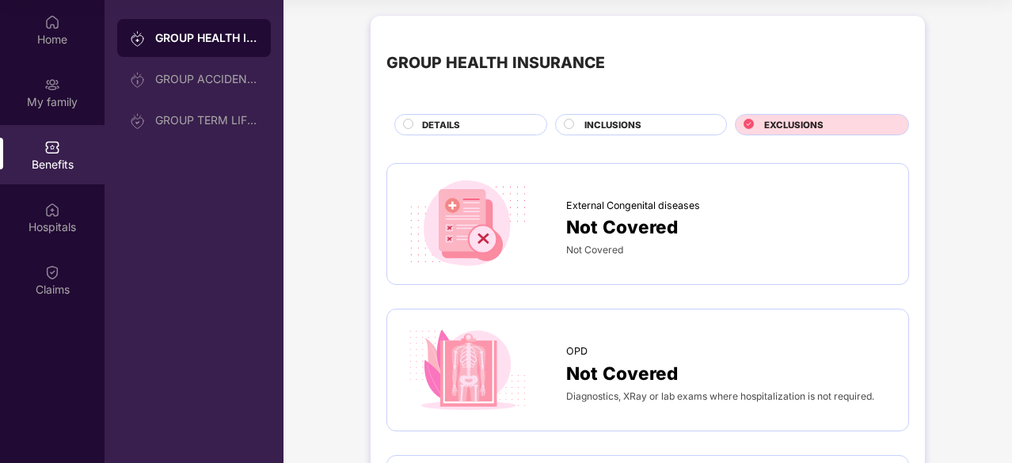
click at [493, 118] on div "DETAILS" at bounding box center [476, 126] width 124 height 17
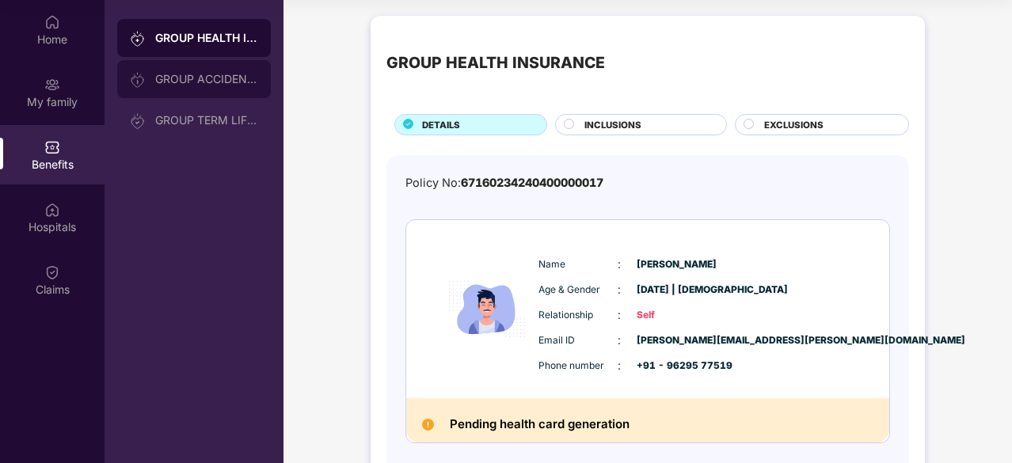
click at [225, 90] on div "GROUP ACCIDENTAL INSURANCE" at bounding box center [194, 79] width 154 height 38
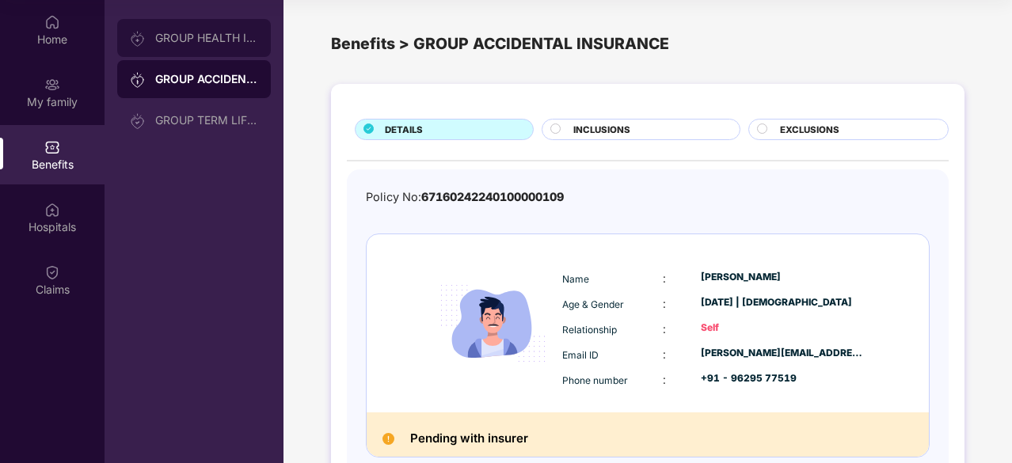
click at [202, 48] on div "GROUP HEALTH INSURANCE" at bounding box center [194, 38] width 154 height 38
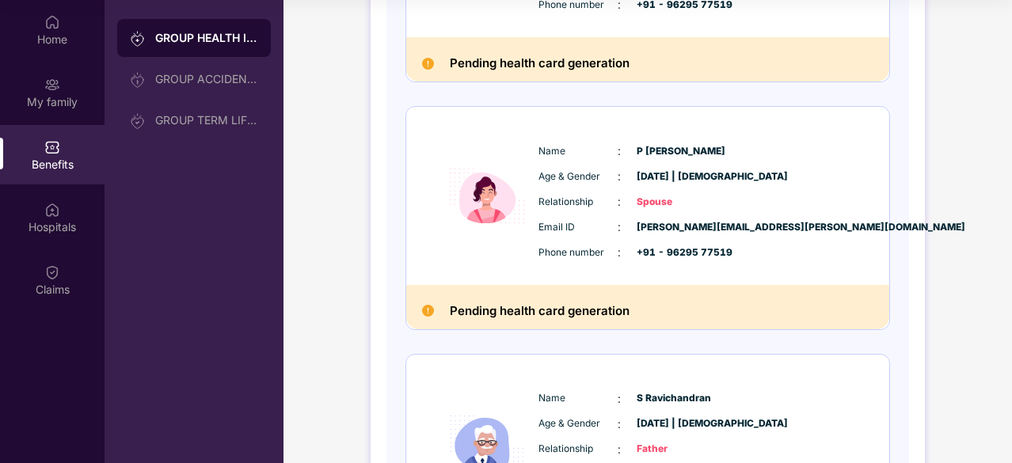
scroll to position [396, 0]
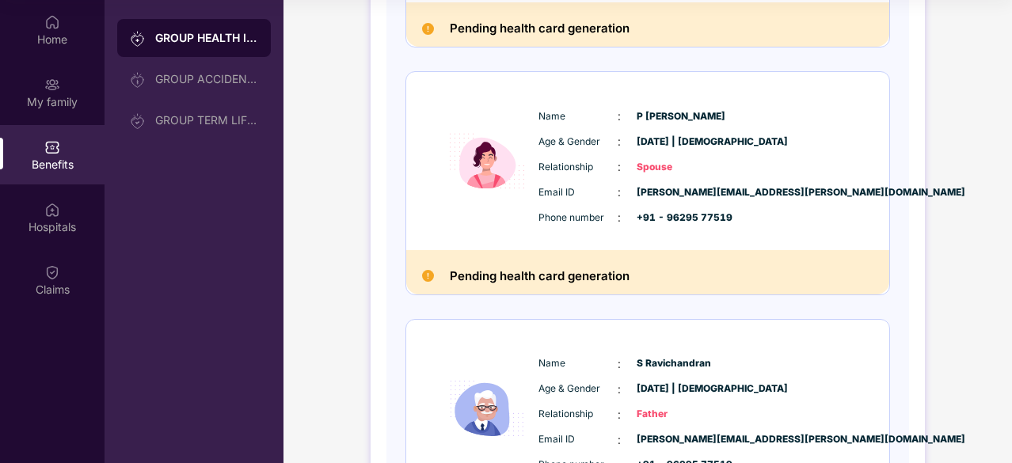
click at [422, 273] on img at bounding box center [428, 276] width 12 height 12
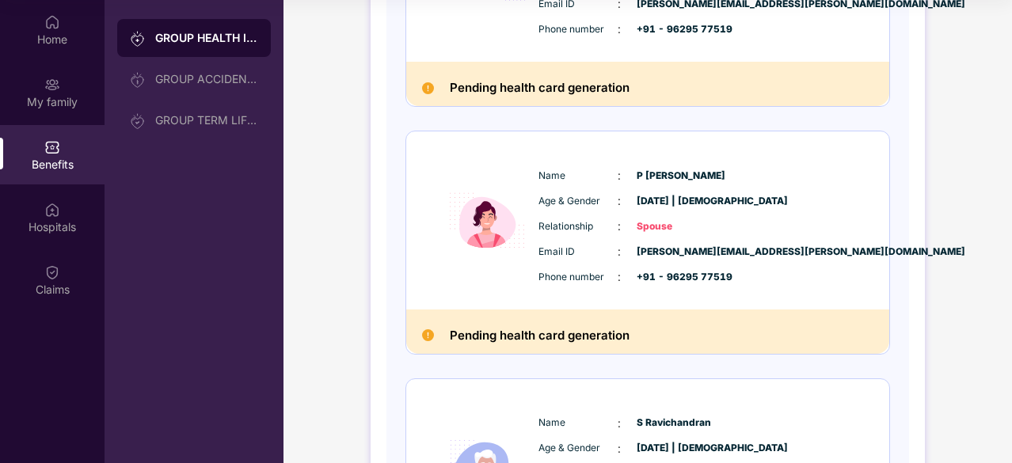
scroll to position [238, 0]
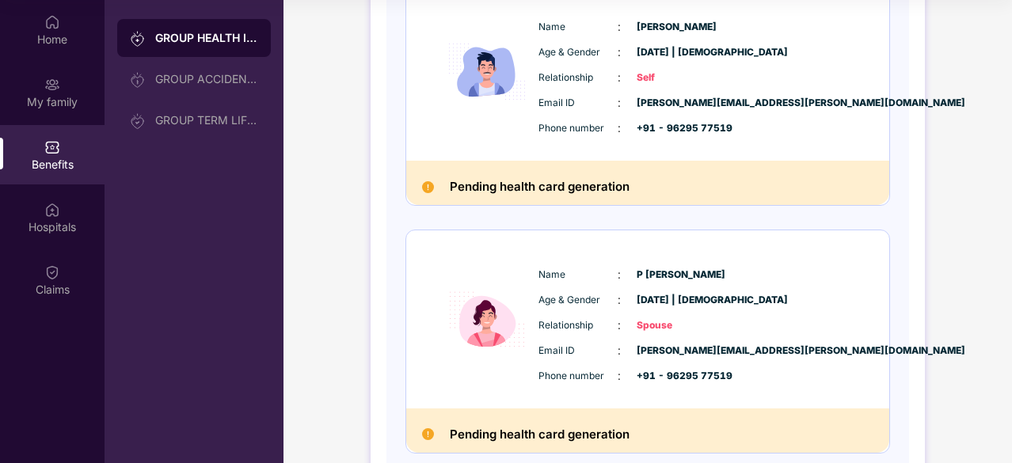
click at [425, 186] on img at bounding box center [428, 187] width 12 height 12
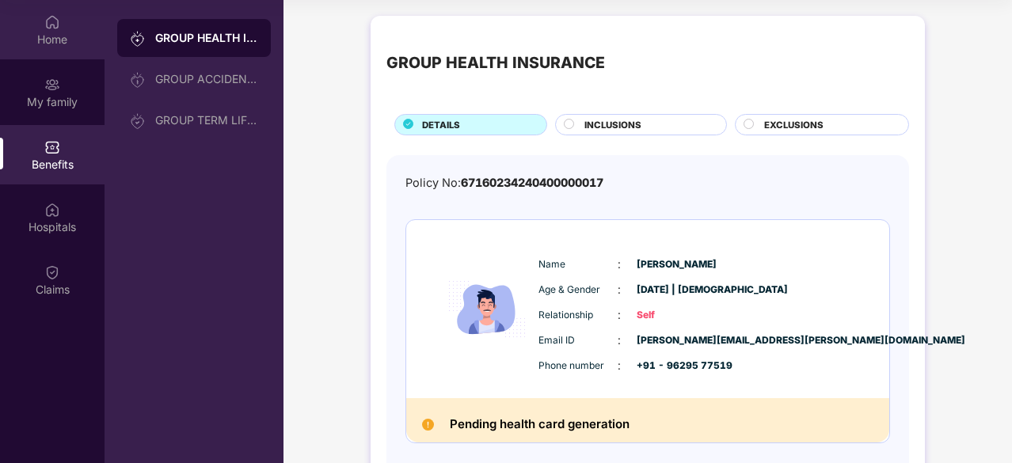
click at [51, 44] on div "Home" at bounding box center [52, 40] width 105 height 16
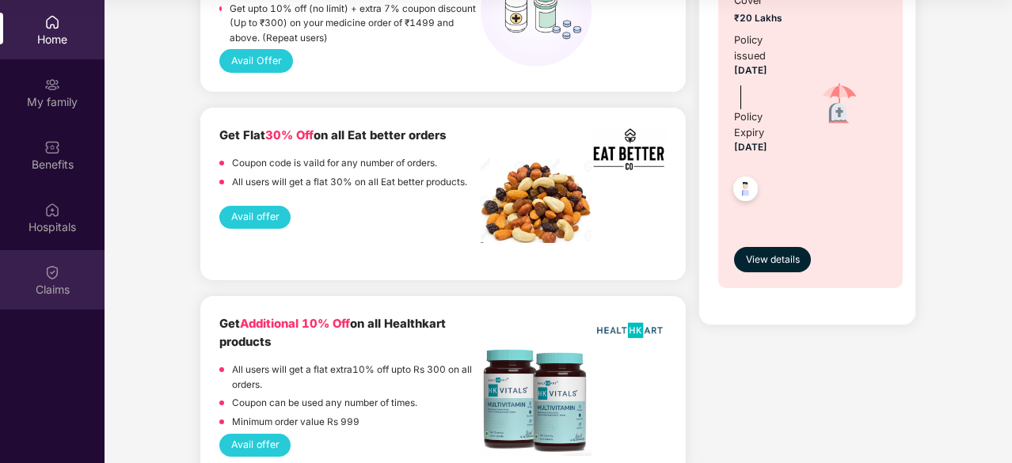
scroll to position [1310, 0]
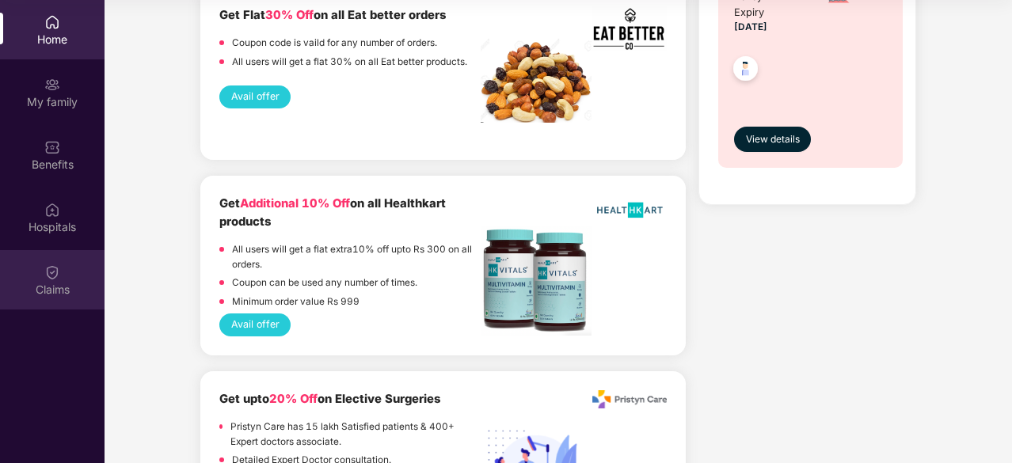
click at [62, 270] on div "Claims" at bounding box center [52, 279] width 105 height 59
